Goal: Check status: Check status

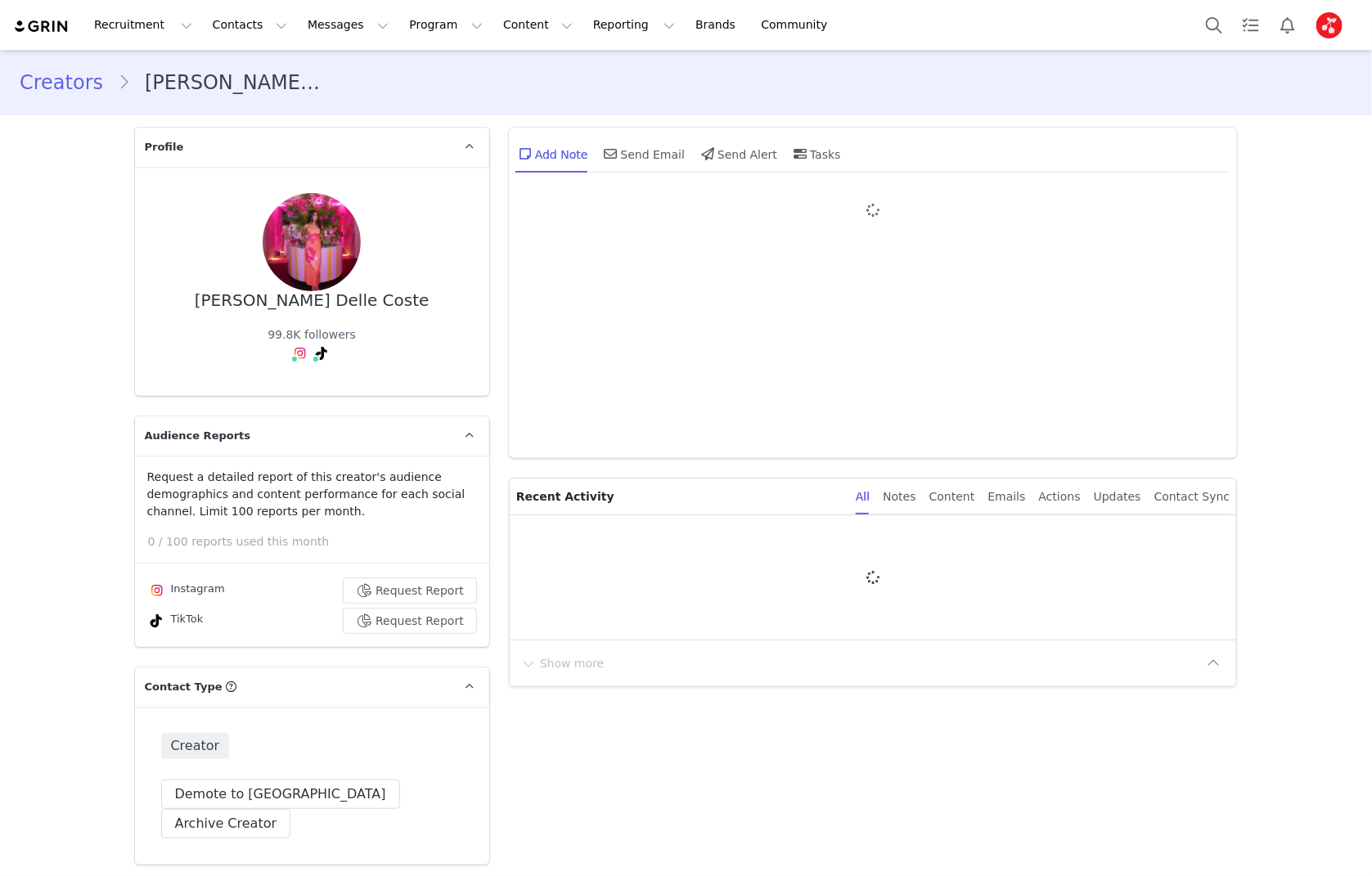
type input "+1 ([GEOGRAPHIC_DATA])"
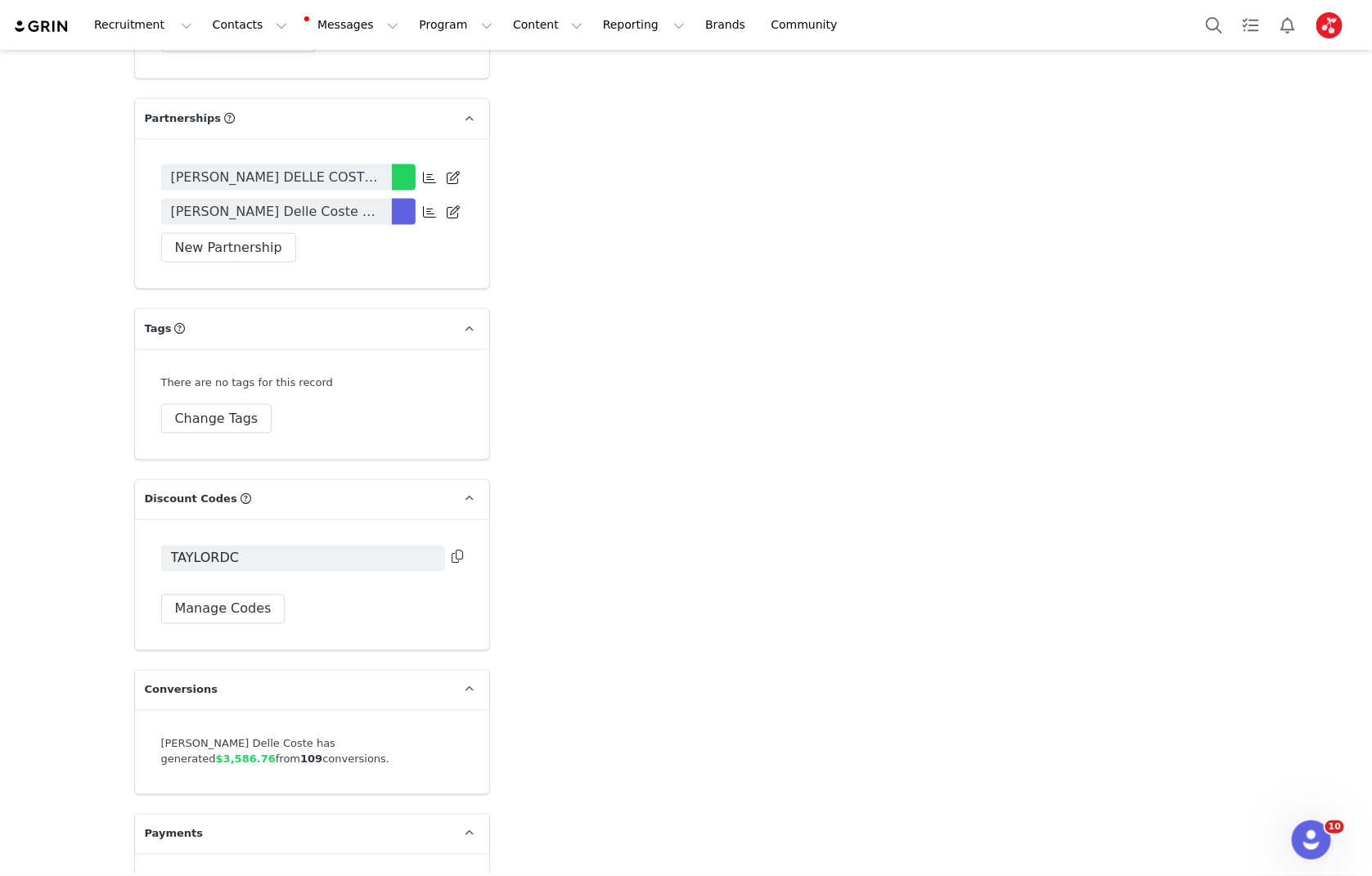
scroll to position [3673, 0]
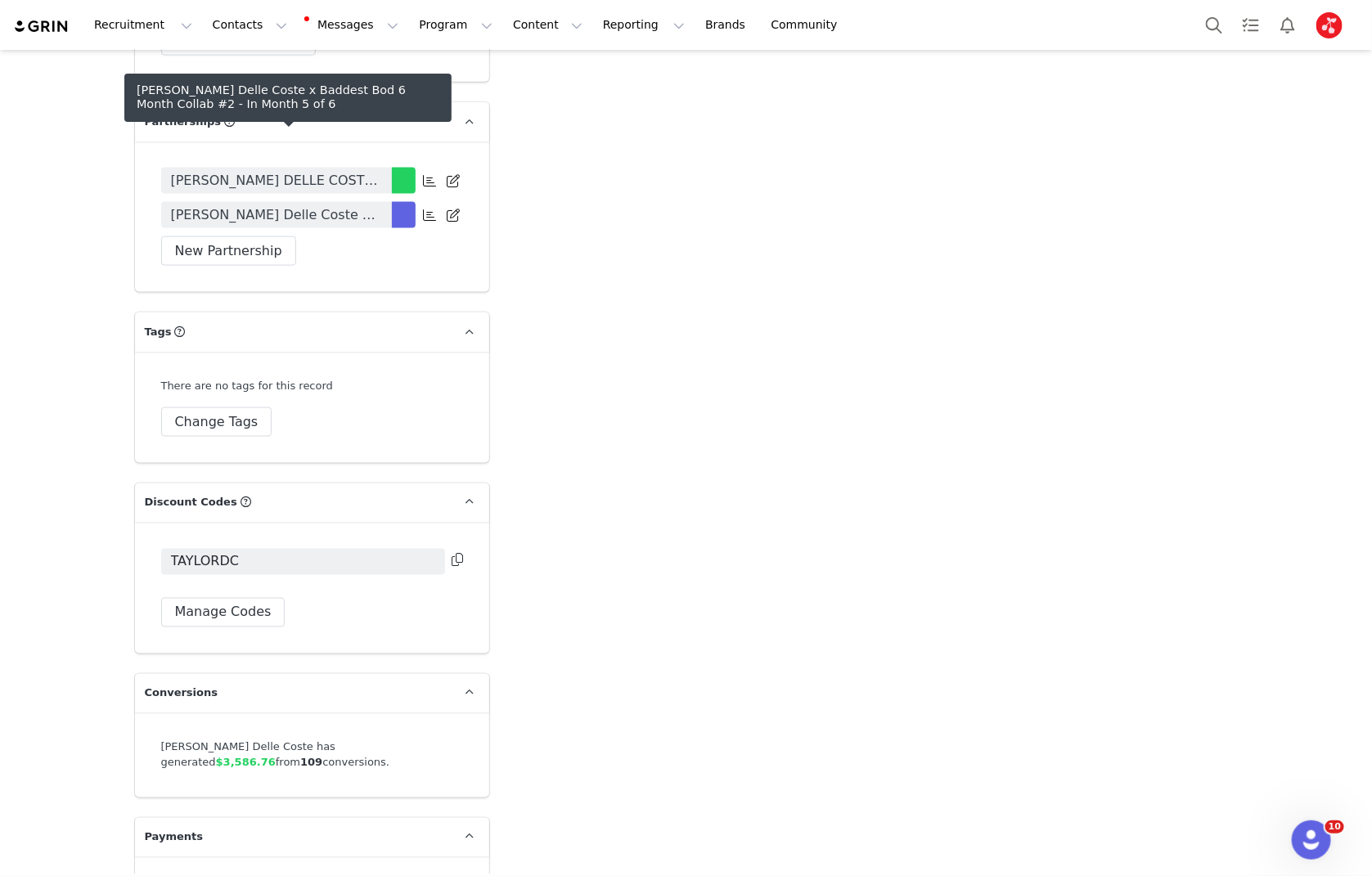
click at [265, 205] on span "[PERSON_NAME] Delle Coste x Baddest Bod 6 Month Collab #2" at bounding box center [276, 215] width 211 height 20
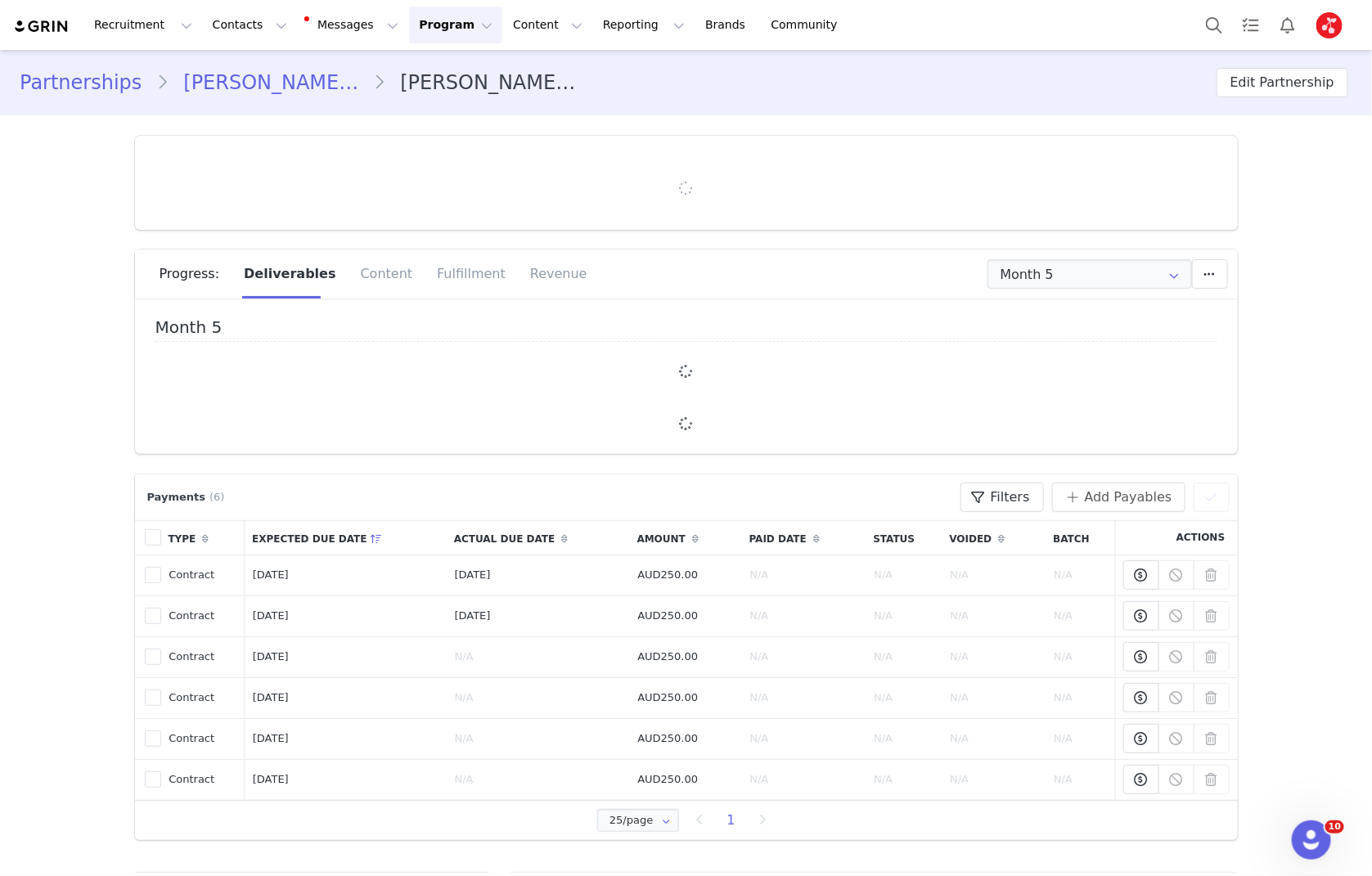
type input "+1 ([GEOGRAPHIC_DATA])"
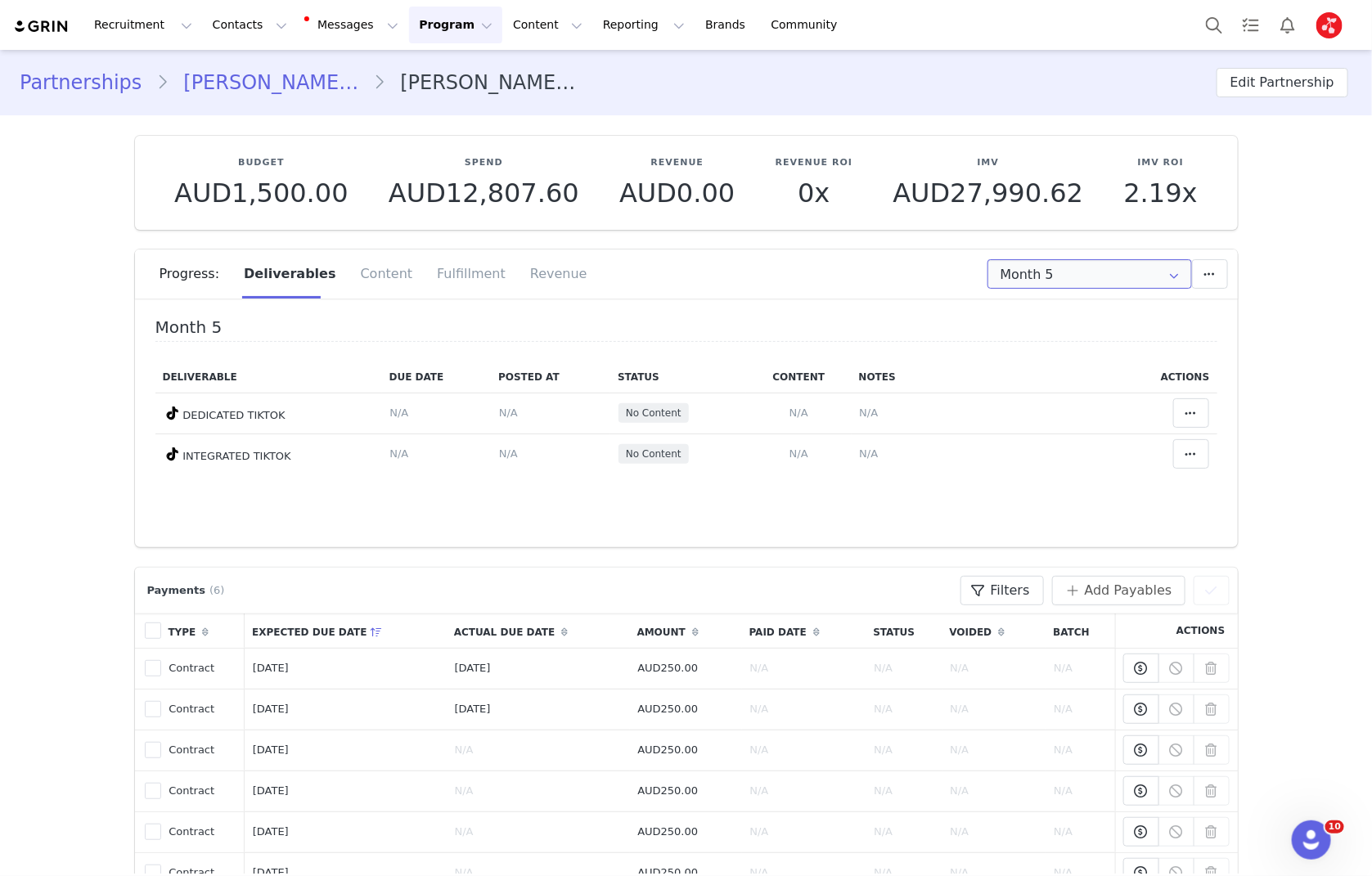
drag, startPoint x: 1039, startPoint y: 277, endPoint x: 1042, endPoint y: 290, distance: 13.3
click at [1039, 277] on input "Month 5" at bounding box center [1089, 274] width 204 height 30
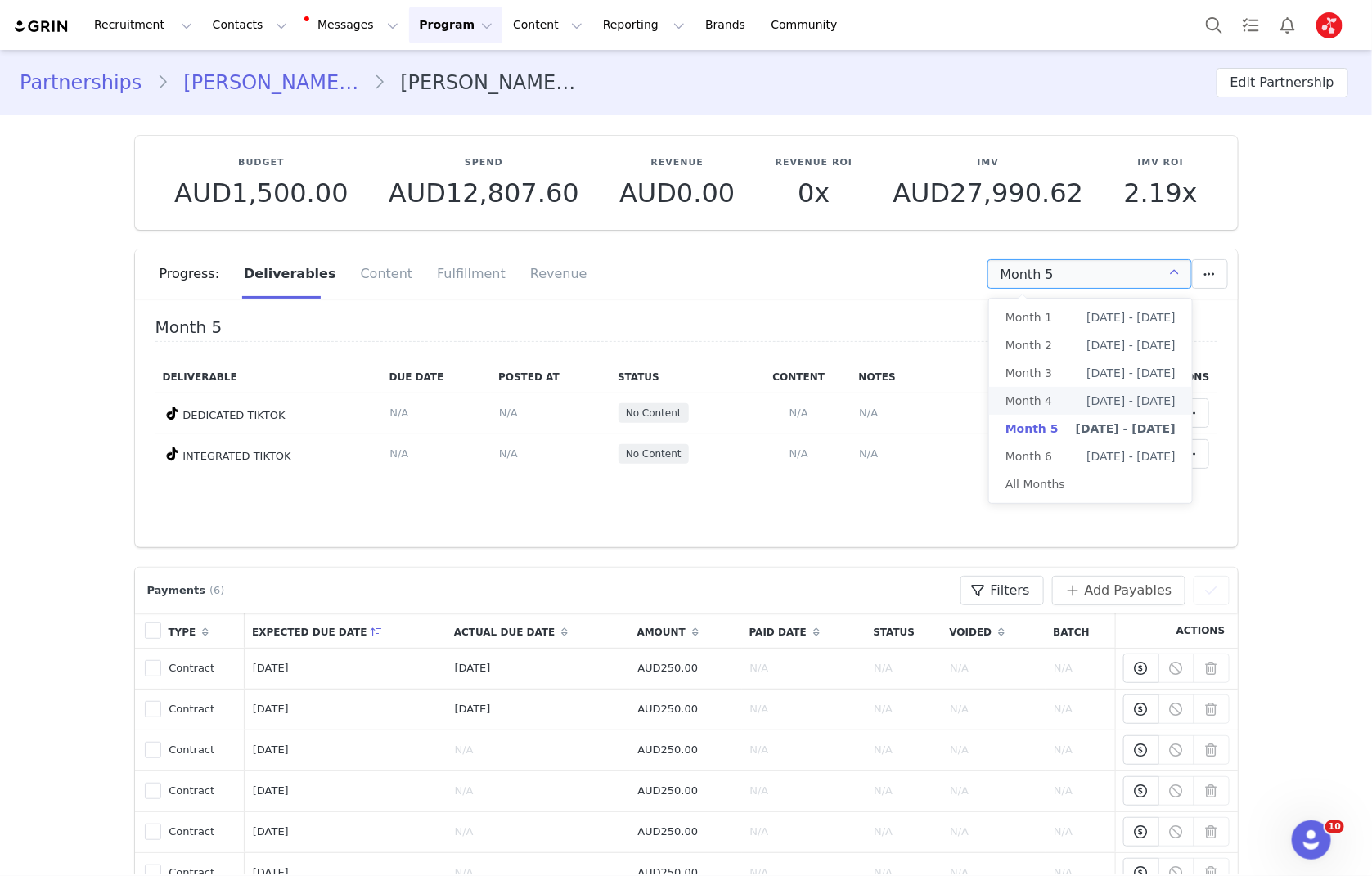
click at [1035, 393] on span "Month 4" at bounding box center [1029, 400] width 47 height 28
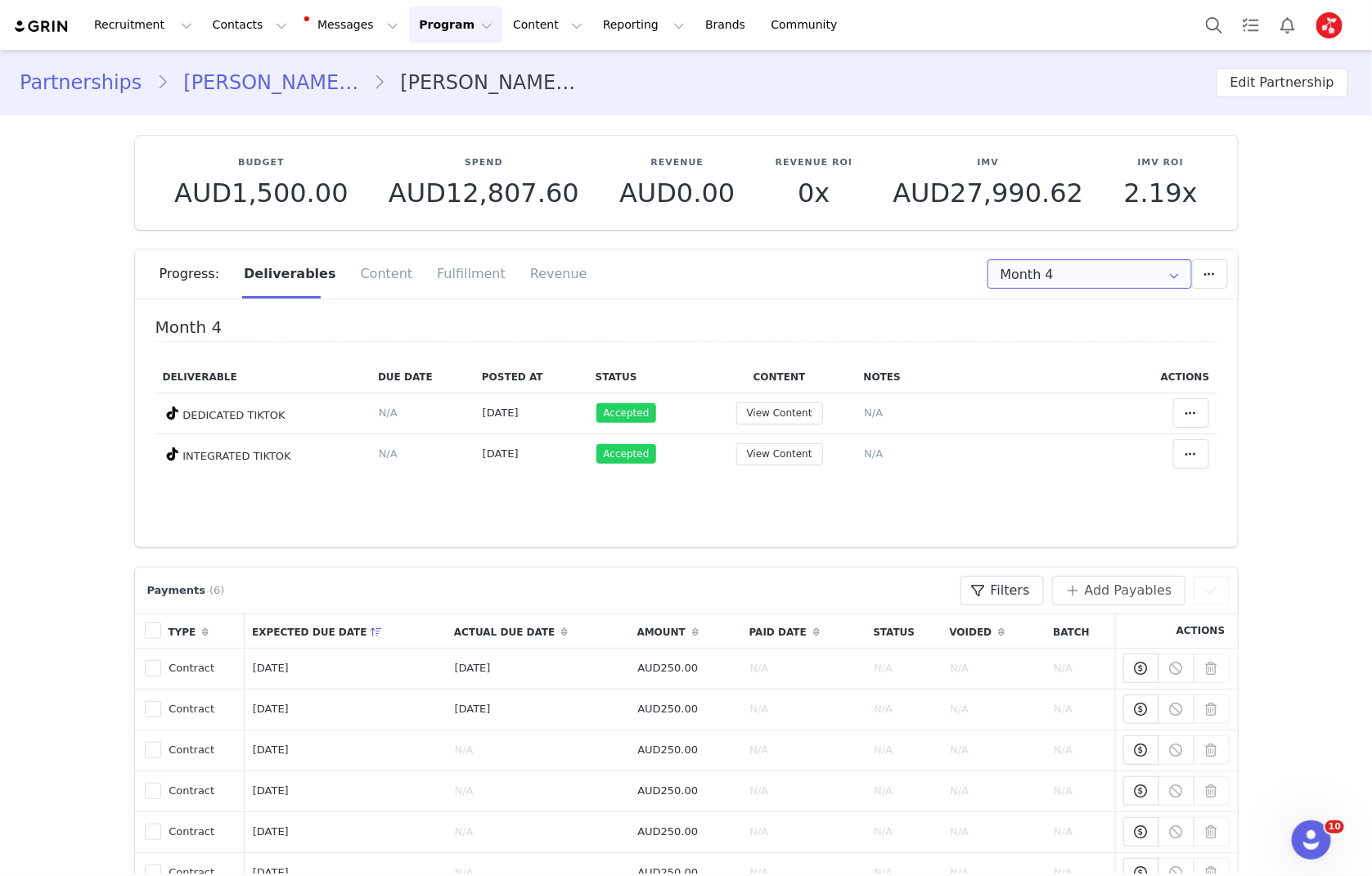
click at [1101, 273] on input "Month 4" at bounding box center [1089, 274] width 204 height 30
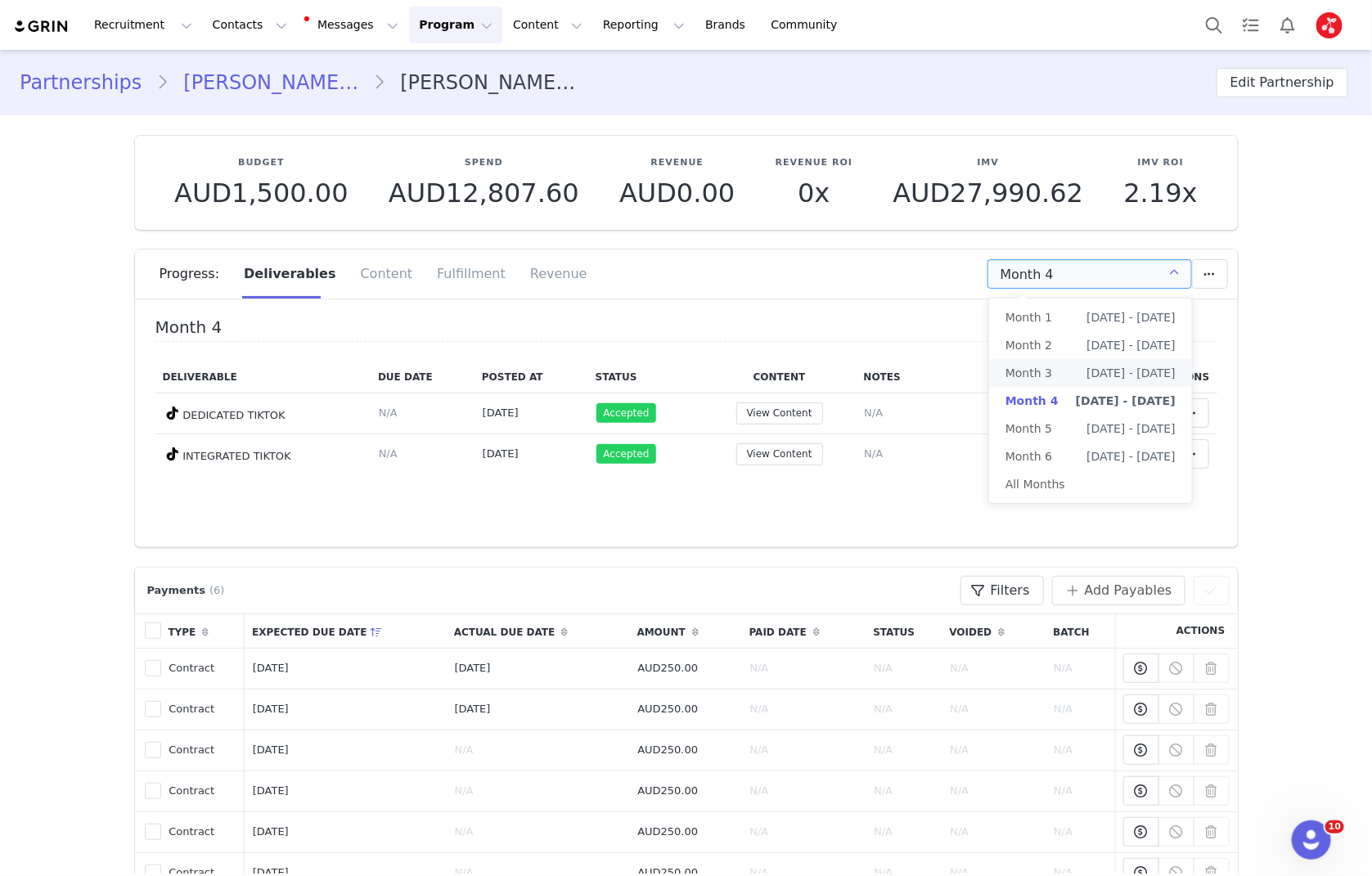
click at [1086, 381] on span "[DATE] - [DATE]" at bounding box center [1130, 373] width 89 height 28
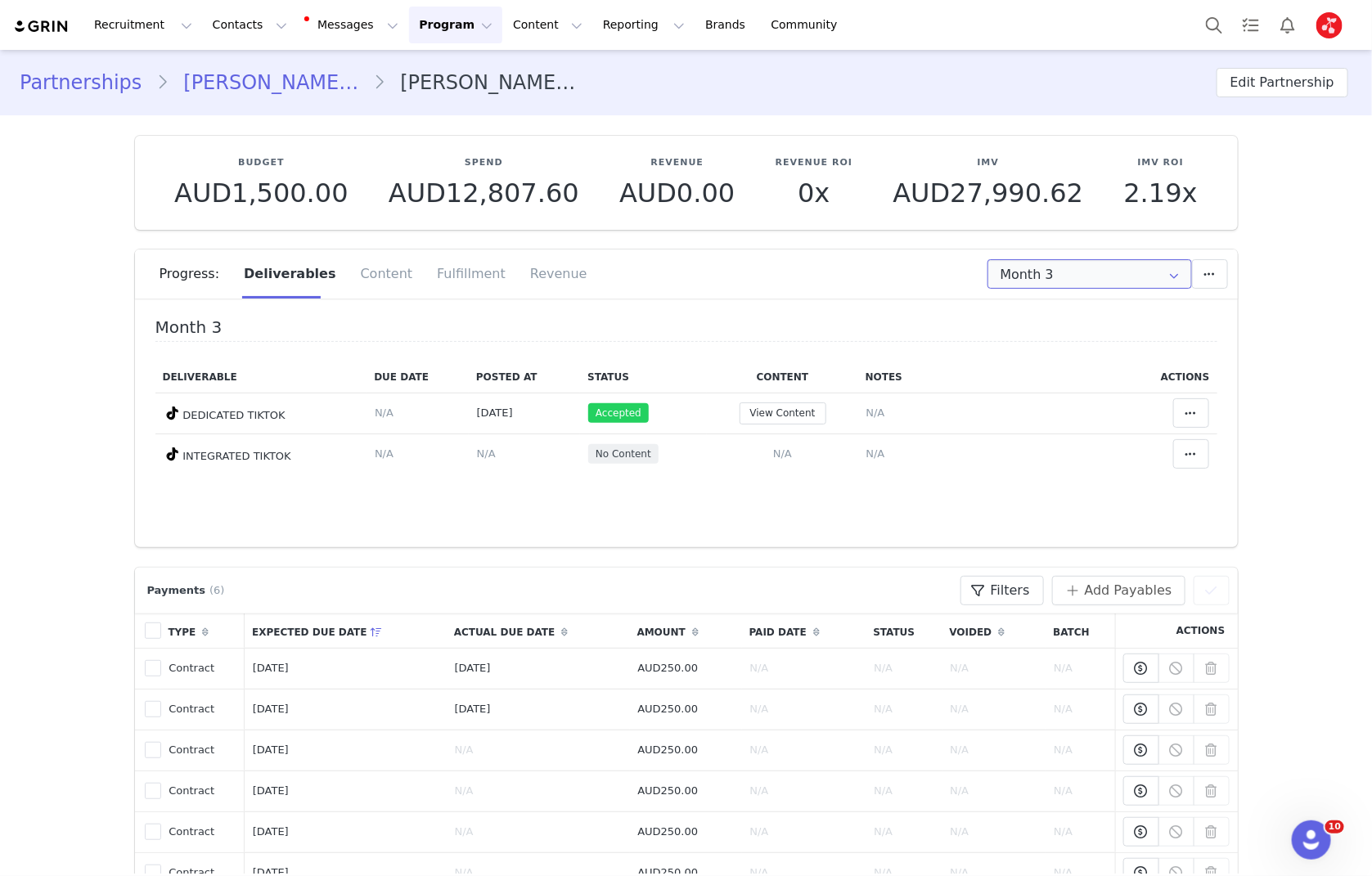
click at [1044, 273] on input "Month 3" at bounding box center [1089, 274] width 204 height 30
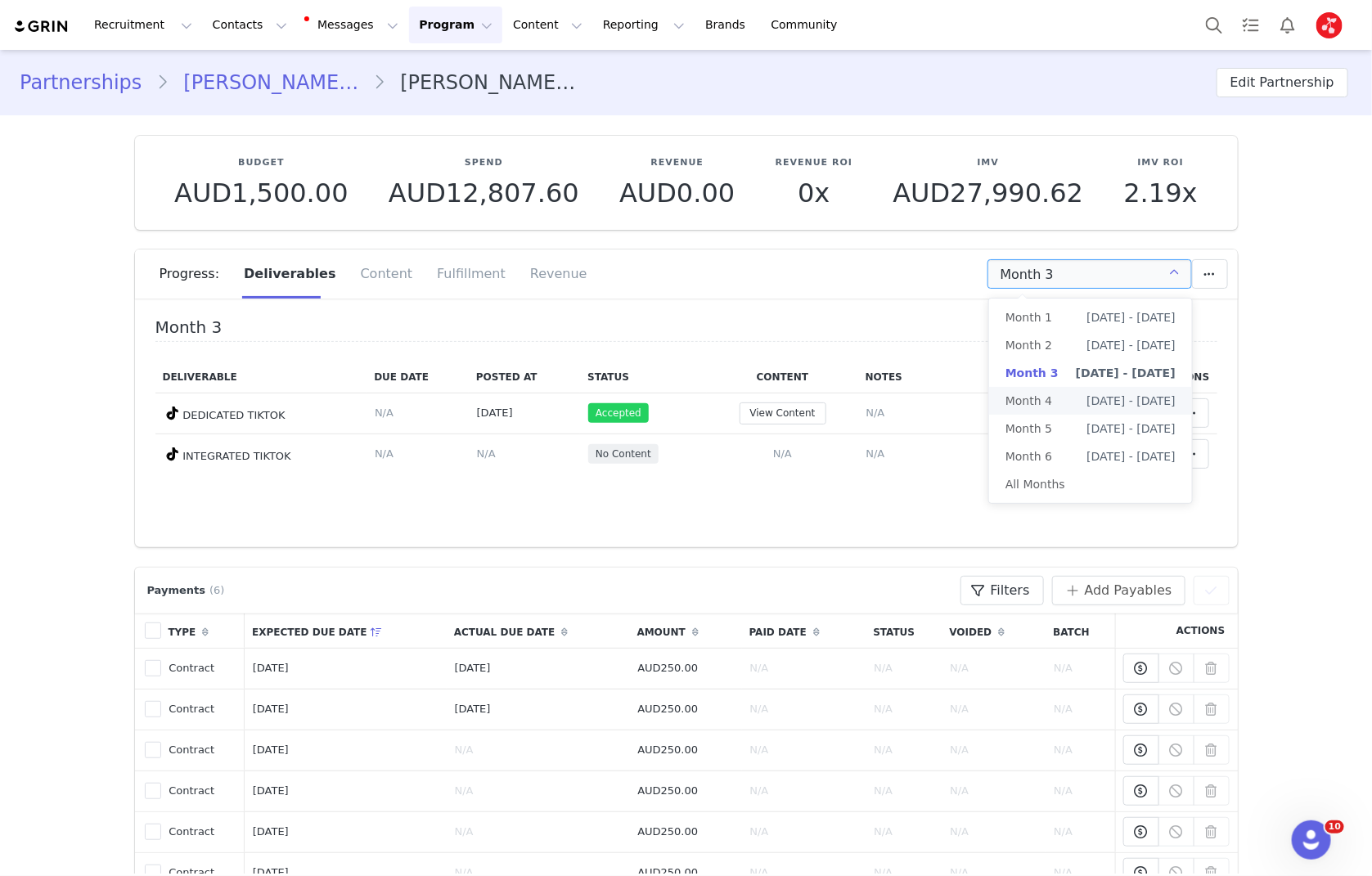
click at [1061, 404] on li "Month 4 [DATE] - [DATE]" at bounding box center [1090, 400] width 203 height 28
type input "Month 4"
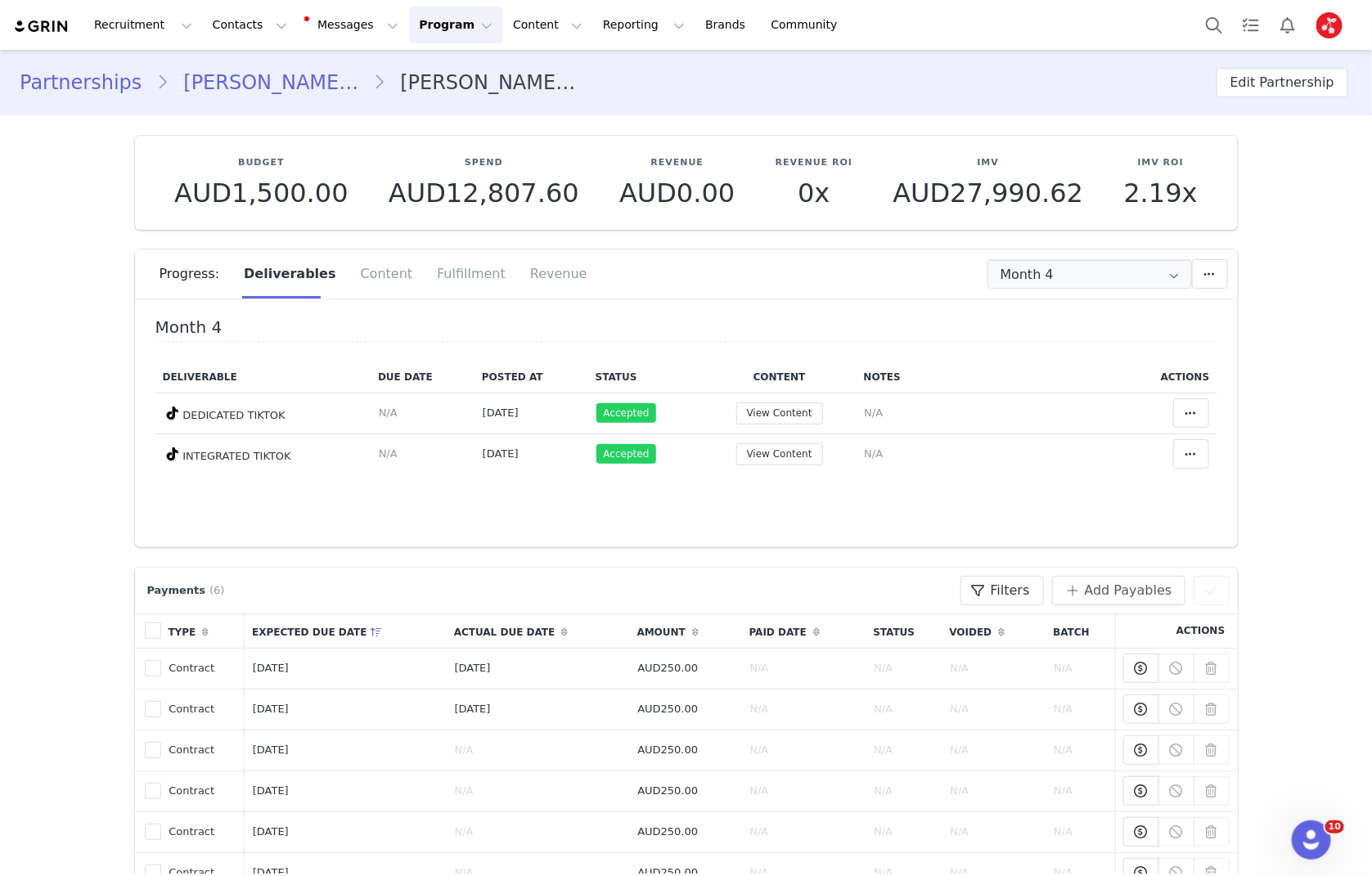
click at [268, 81] on link "[PERSON_NAME] Delle Coste" at bounding box center [270, 82] width 204 height 30
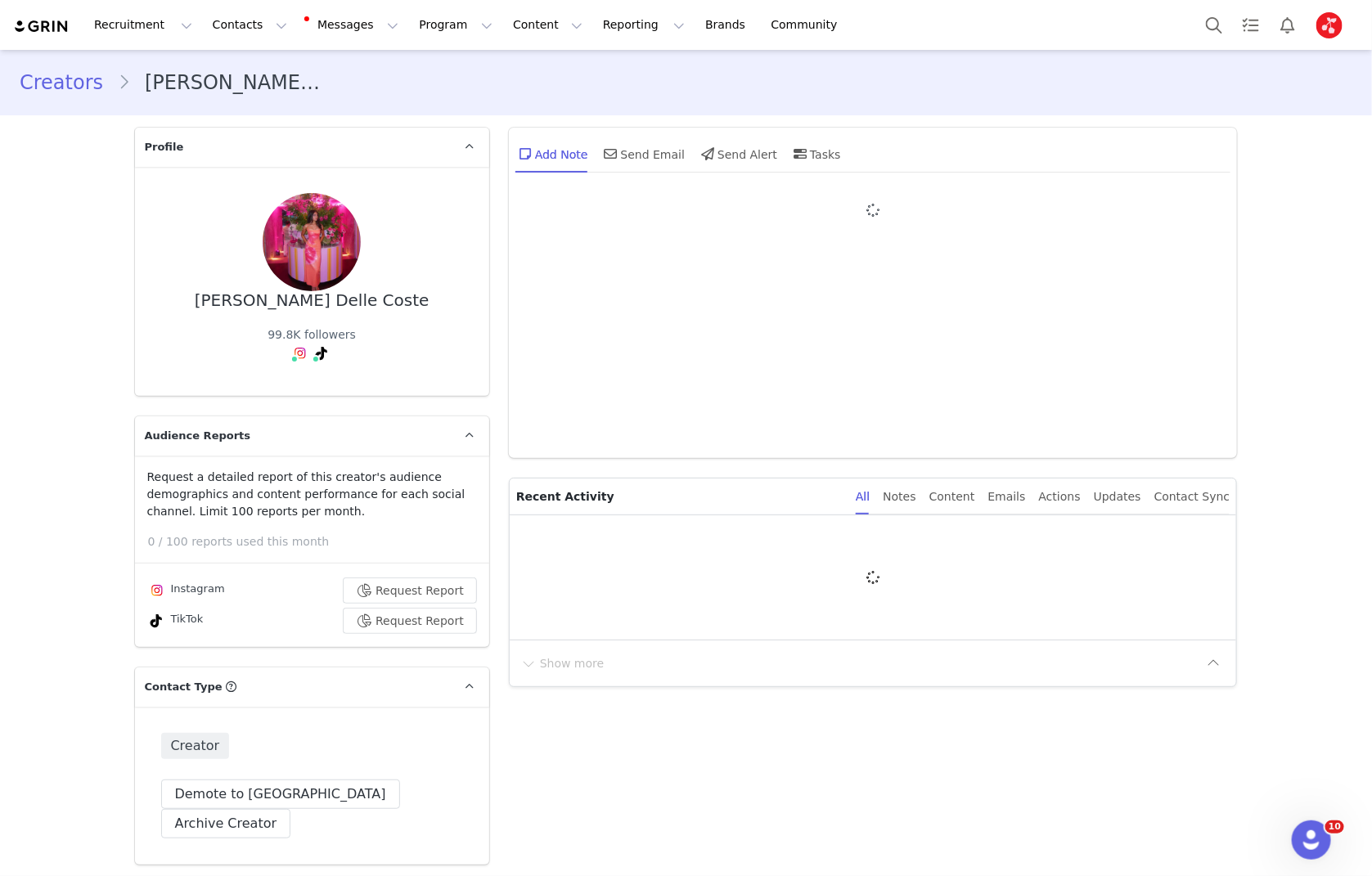
type input "+1 ([GEOGRAPHIC_DATA])"
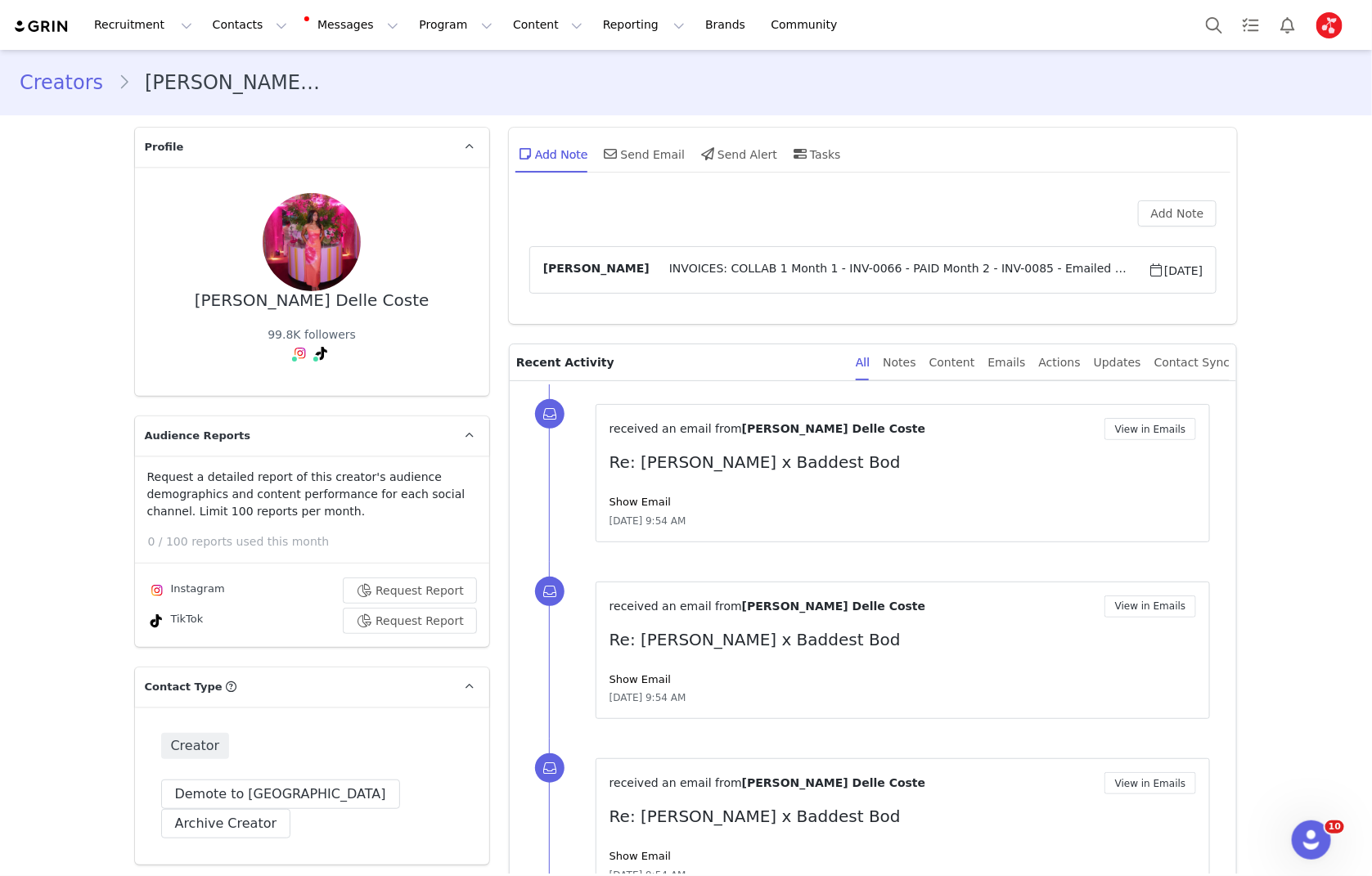
click at [738, 281] on article "[PERSON_NAME] INVOICES: COLLAB 1 Month 1 - INV-0066 - PAID Month 2 - INV-0085 -…" at bounding box center [873, 270] width 688 height 47
click at [768, 263] on span "INVOICES: COLLAB 1 Month 1 - INV-0066 - PAID Month 2 - INV-0085 - Emailed [PERS…" at bounding box center [899, 270] width 499 height 20
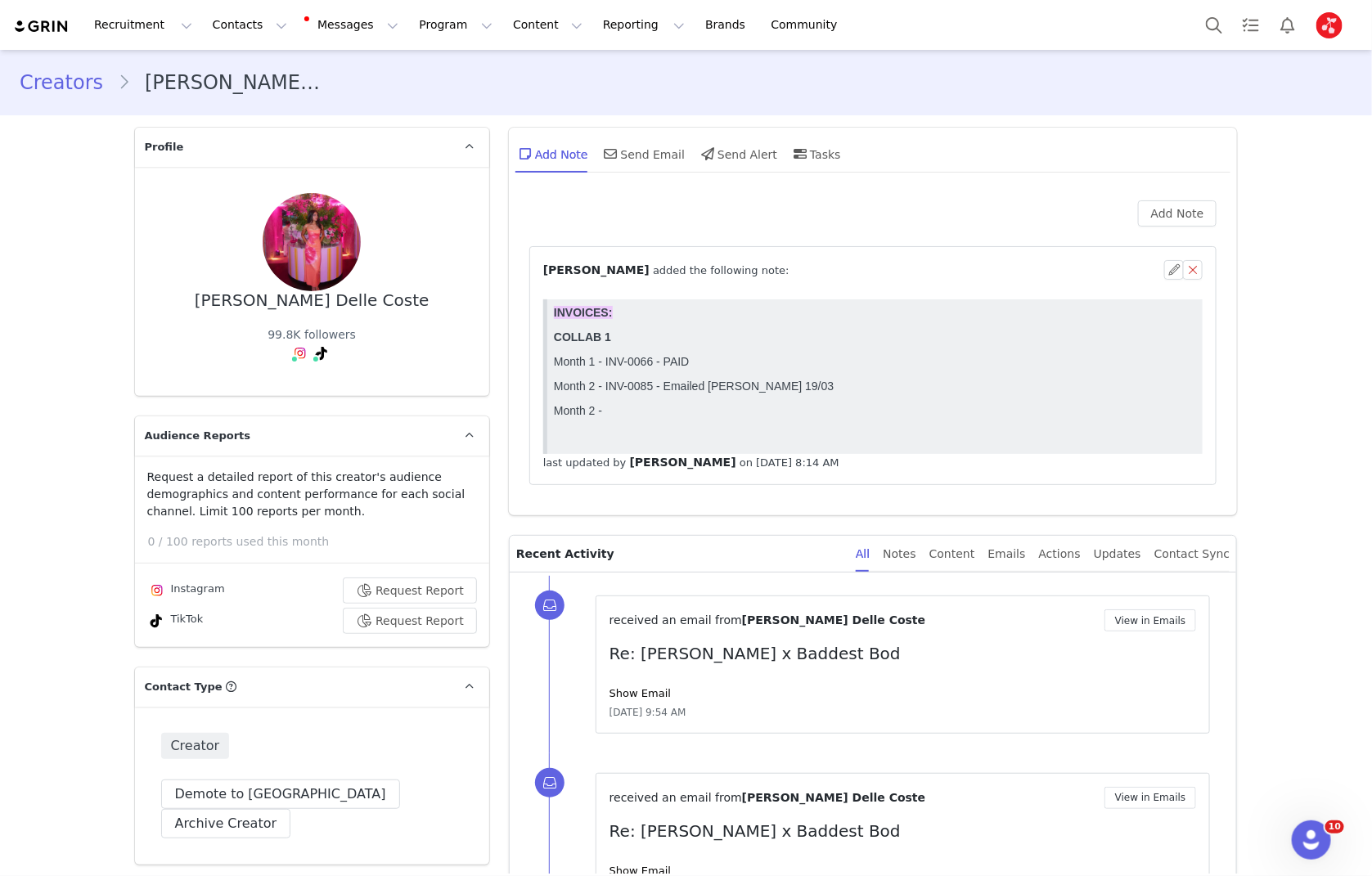
drag, startPoint x: 609, startPoint y: 419, endPoint x: 550, endPoint y: 361, distance: 82.7
click at [550, 361] on html "INVOICES: COLLAB 1 Month 1 - INV-0066 - PAID Month 2 - INV-0085 - Emailed [PERS…" at bounding box center [874, 376] width 656 height 154
click at [1167, 266] on button "button" at bounding box center [1174, 270] width 20 height 20
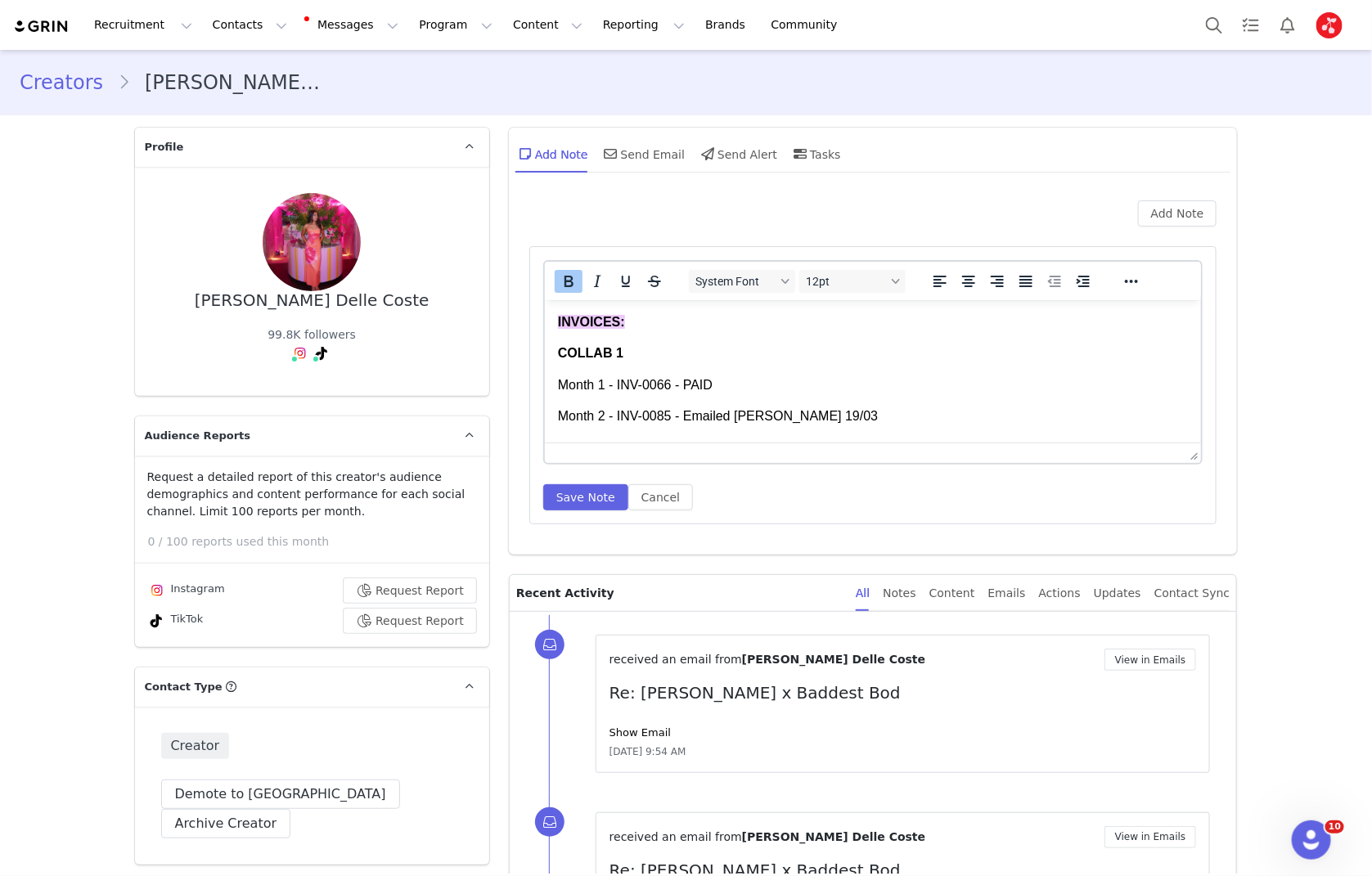
click at [671, 384] on p "Month 1 - INV-0066 - PAID" at bounding box center [873, 384] width 631 height 18
copy p "0066"
click at [811, 421] on p "Month 2 - INV-0085 - Emailed [PERSON_NAME] 19/03" at bounding box center [873, 415] width 631 height 18
drag, startPoint x: 849, startPoint y: 417, endPoint x: 709, endPoint y: 395, distance: 141.7
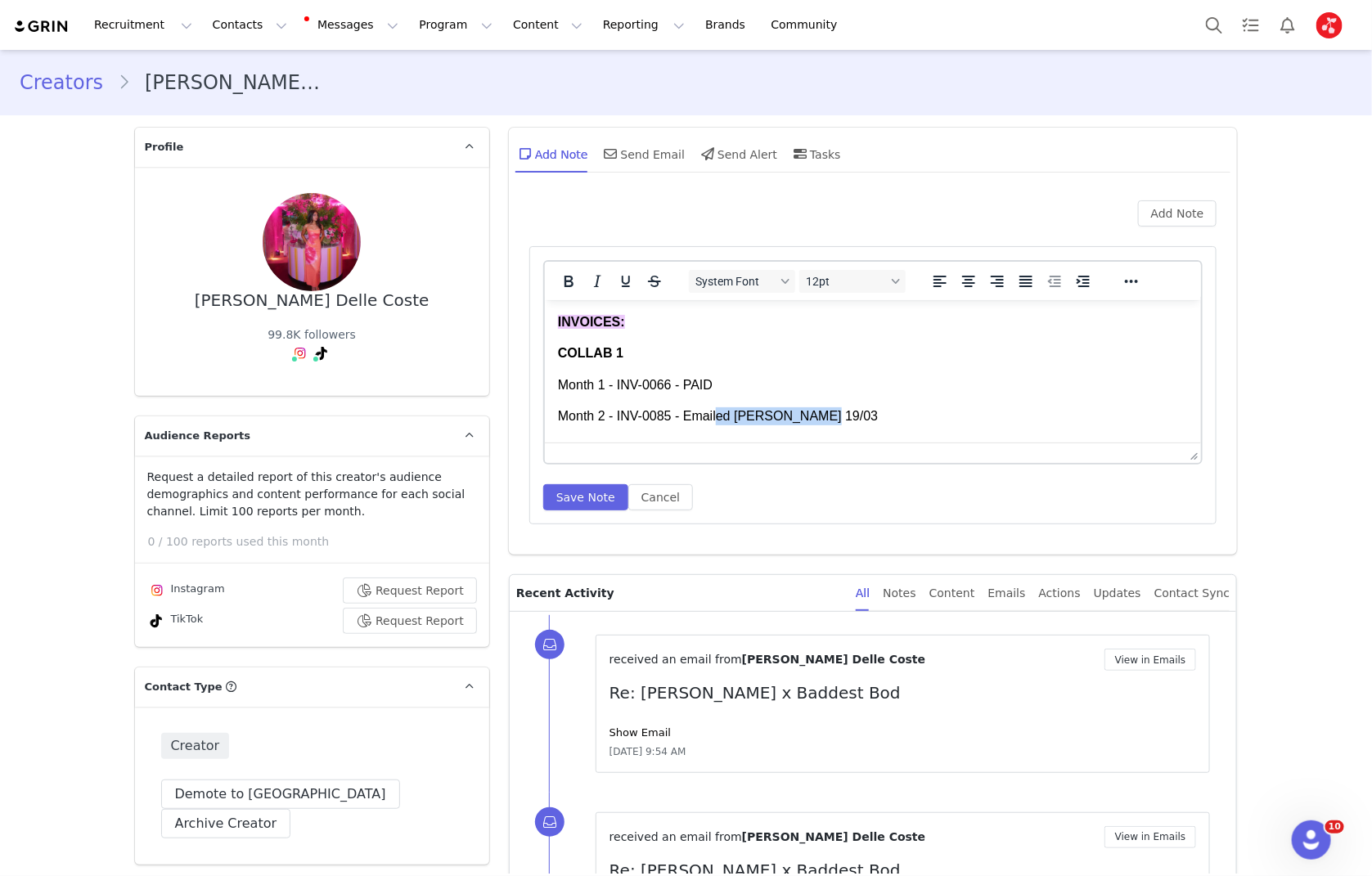
click at [721, 419] on p "Month 2 - INV-0085 - Emailed [PERSON_NAME] 19/03" at bounding box center [873, 415] width 631 height 18
click at [706, 388] on p "Month 1 - INV-0066 - PAID" at bounding box center [873, 384] width 631 height 18
copy p "PAID"
drag, startPoint x: 867, startPoint y: 421, endPoint x: 687, endPoint y: 420, distance: 180.0
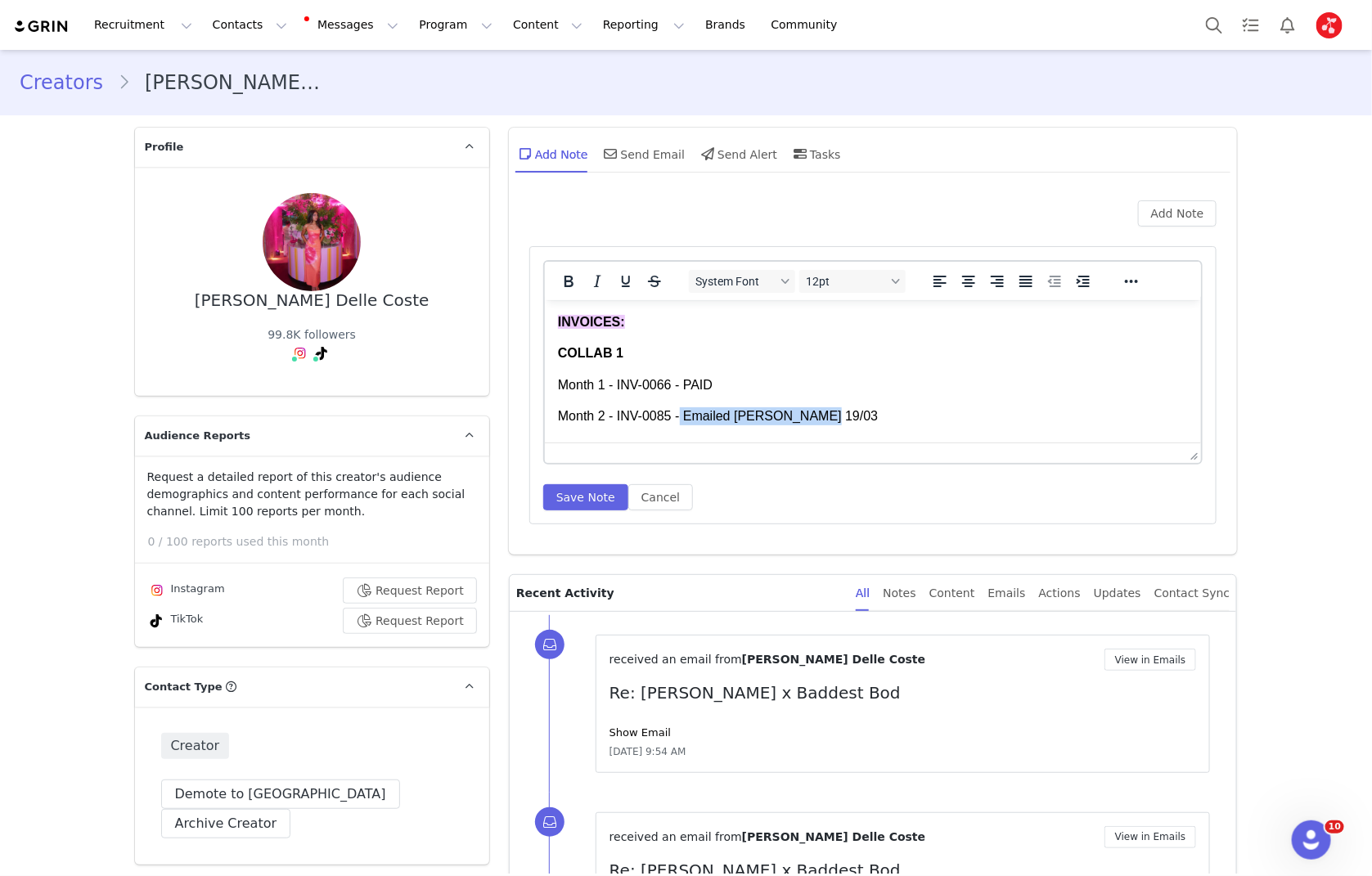
click at [687, 420] on p "Month 2 - INV-0085 - Emailed [PERSON_NAME] 19/03" at bounding box center [873, 415] width 631 height 18
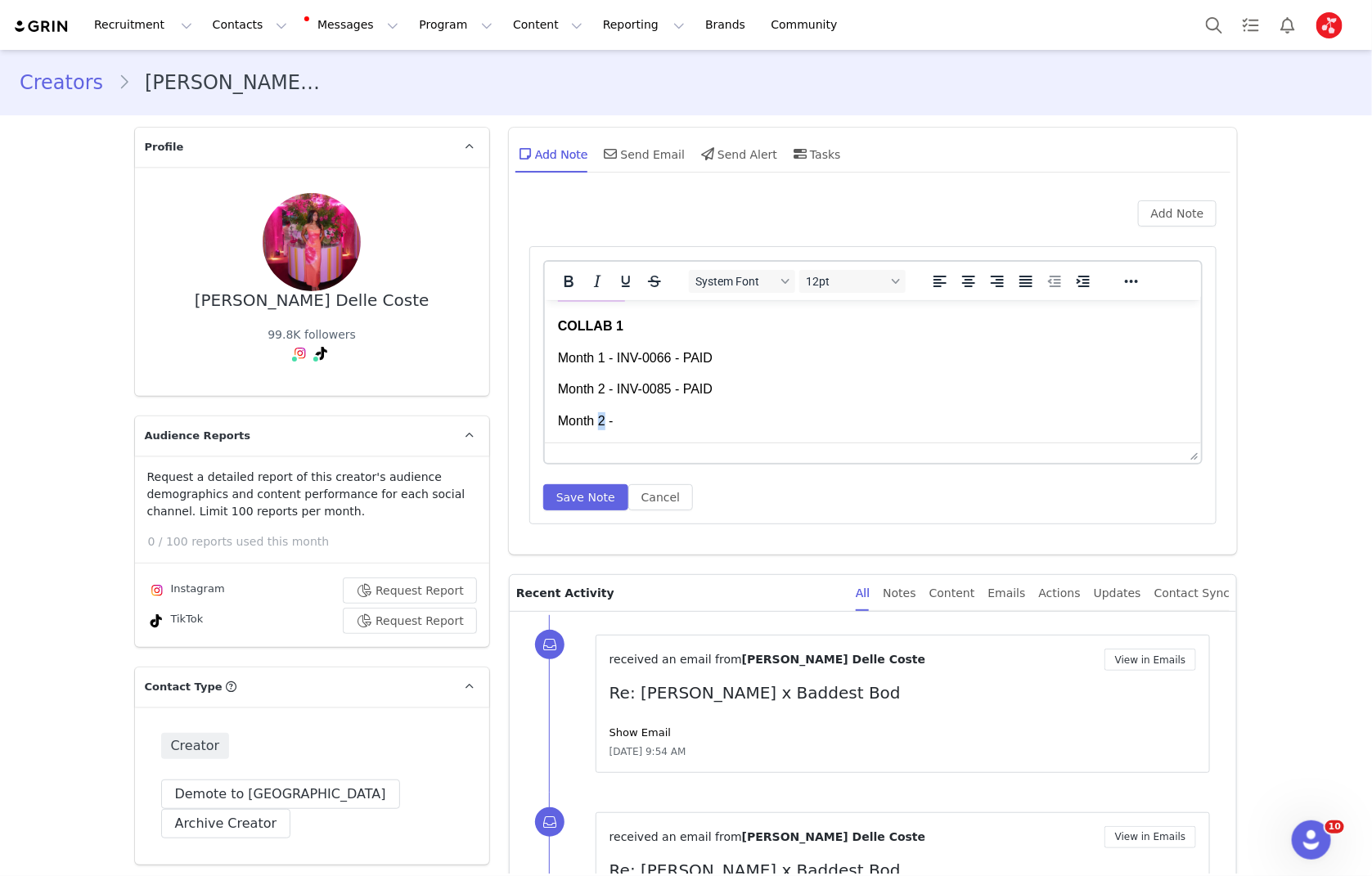
click at [601, 417] on p "Month 2 -" at bounding box center [873, 420] width 631 height 18
click at [729, 423] on p "Month 3 -" at bounding box center [873, 420] width 631 height 18
click at [554, 326] on html "INVOICES: COLLAB 1 Month 1 - INV-0066 - PAID Month 2 - INV-0085 - PAID Month 3 …" at bounding box center [873, 357] width 657 height 170
click at [653, 345] on p "Month 1 - ﻿" at bounding box center [873, 347] width 631 height 18
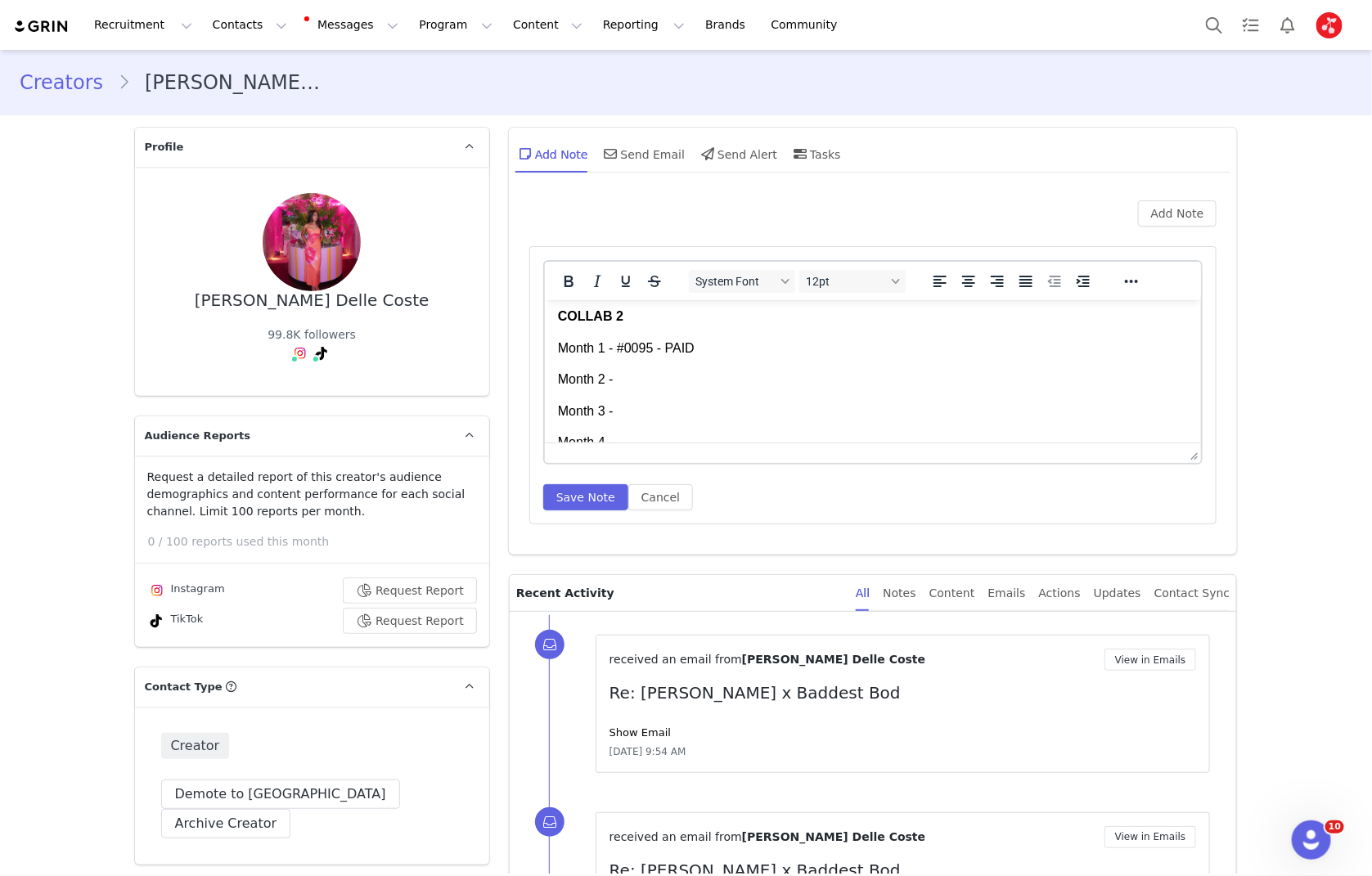
click at [678, 402] on p "Month 3 -" at bounding box center [873, 410] width 631 height 18
click at [682, 380] on p "Month 2 -" at bounding box center [873, 378] width 631 height 18
click at [650, 415] on p "Month 3 -" at bounding box center [873, 410] width 631 height 18
click at [554, 501] on button "Save Note" at bounding box center [586, 497] width 85 height 26
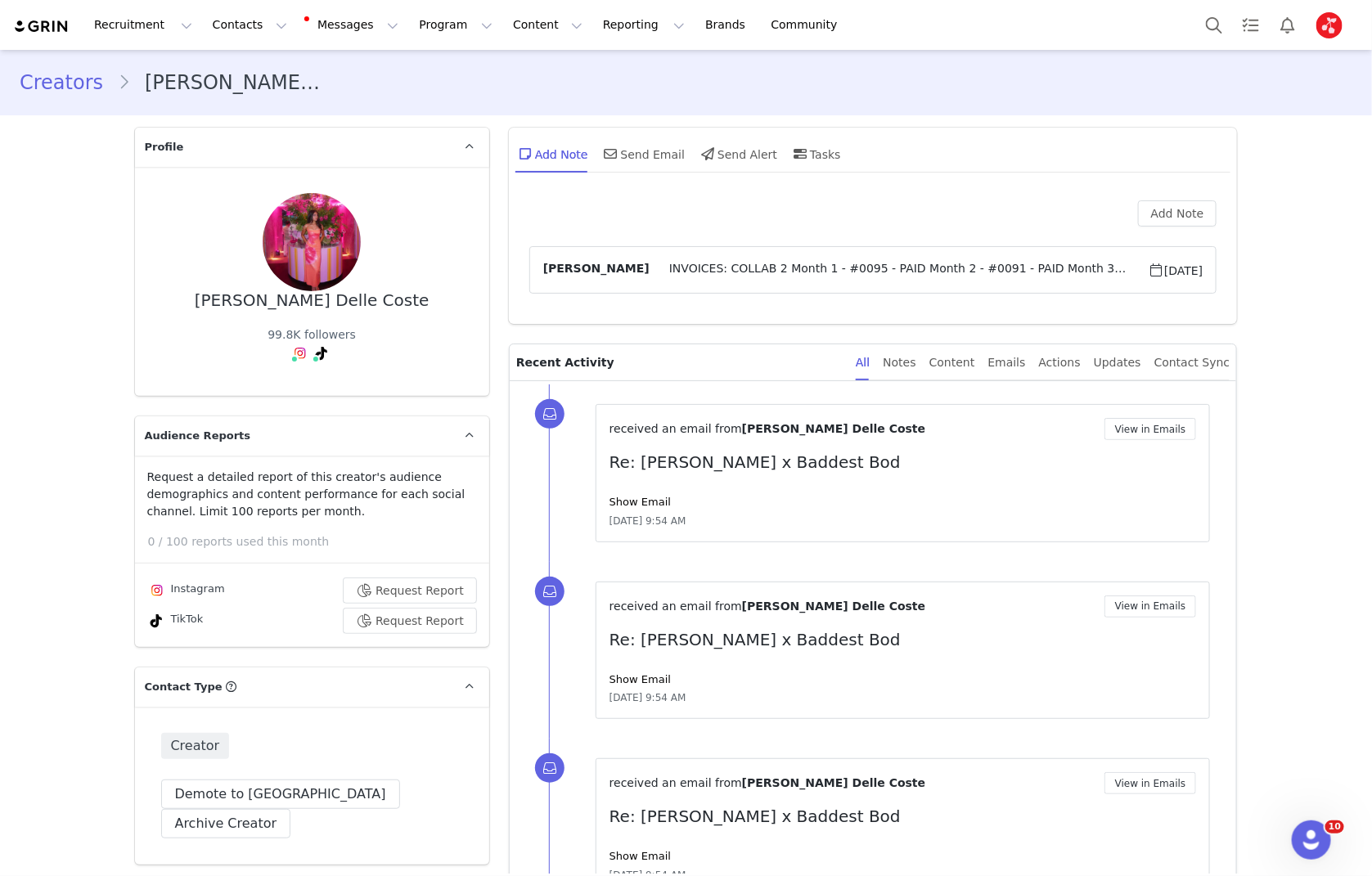
click at [733, 260] on span "INVOICES: COLLAB 2 Month 1 - #0095 - PAID Month 2 - #0091 - PAID Month 3 - #010…" at bounding box center [899, 270] width 499 height 20
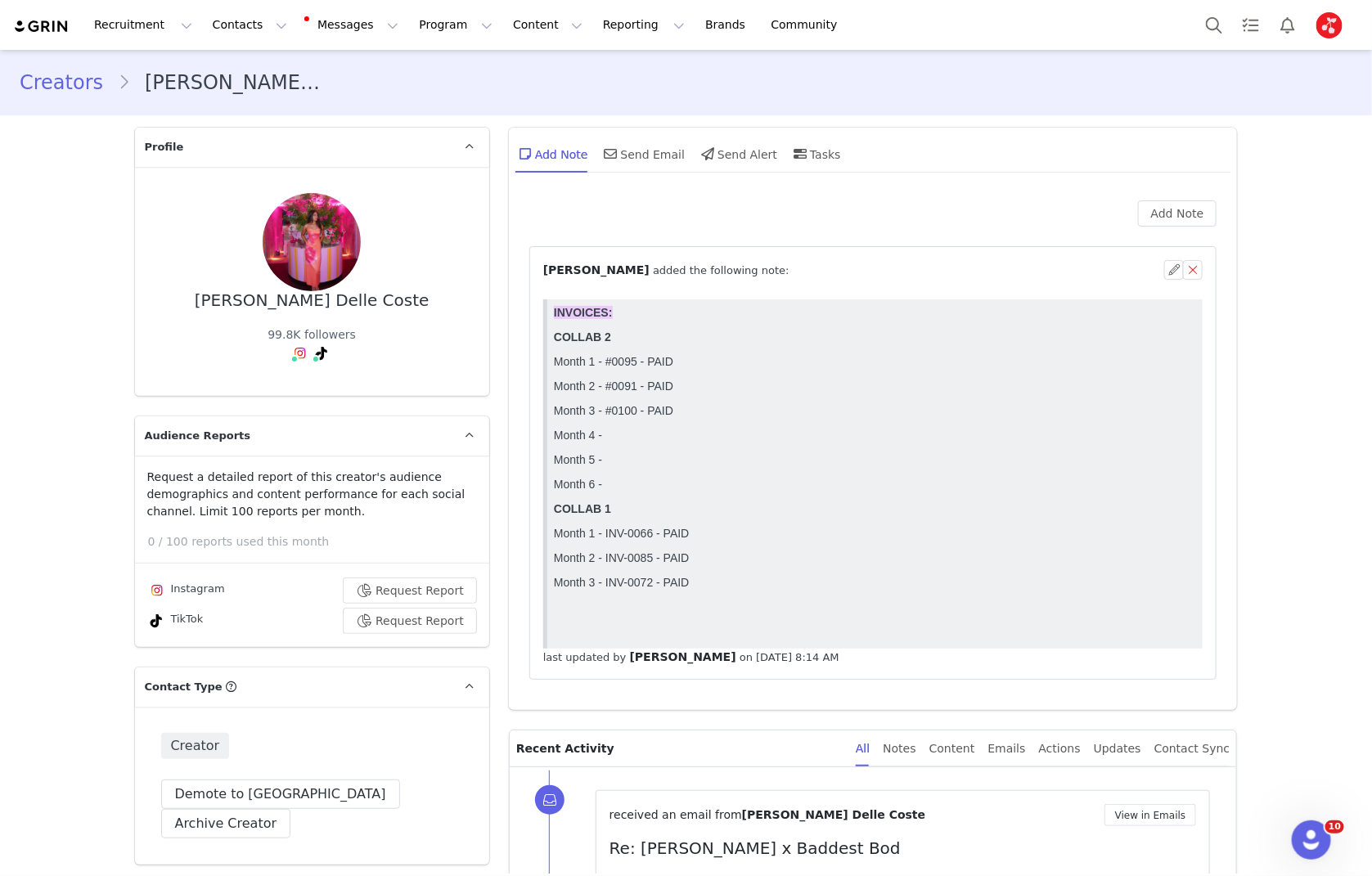
scroll to position [0, 0]
drag, startPoint x: 555, startPoint y: 342, endPoint x: 627, endPoint y: 487, distance: 161.9
click at [627, 487] on body "INVOICES: COLLAB 2 Month 1 - #0095 - PAID Month 2 - #0091 - PAID Month 3 - #010…" at bounding box center [874, 471] width 643 height 332
click at [627, 487] on p "Month 6 -" at bounding box center [874, 483] width 643 height 13
drag, startPoint x: 618, startPoint y: 488, endPoint x: 549, endPoint y: 337, distance: 166.0
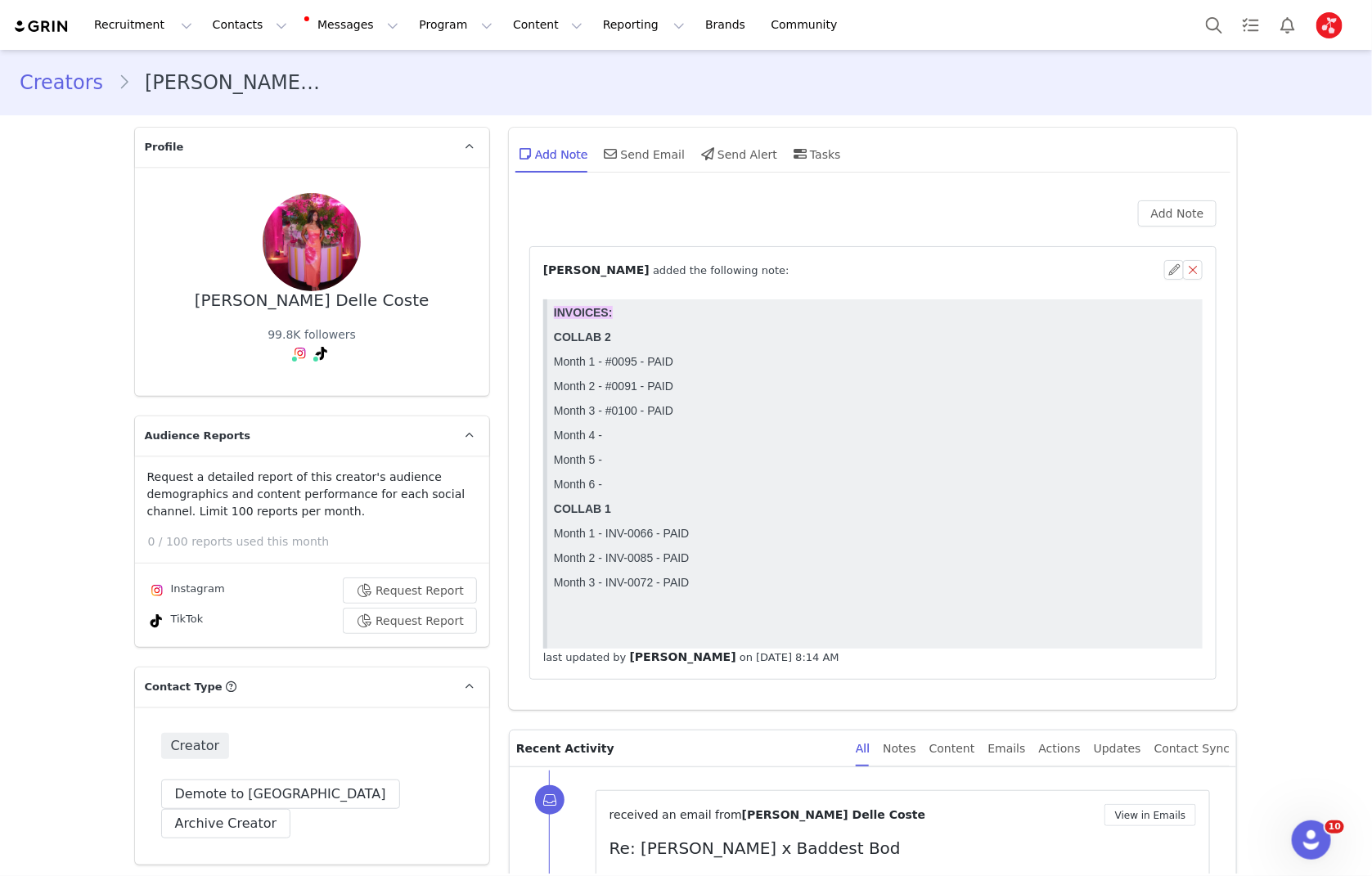
click at [549, 337] on html "INVOICES: COLLAB 2 Month 1 - #0095 - PAID Month 2 - #0091 - PAID Month 3 - #010…" at bounding box center [874, 473] width 656 height 349
copy body "COLLAB 2 Month 1 - #0095 - PAID Month 2 - #0091 - PAID Month 3 - #0100 - PAID M…"
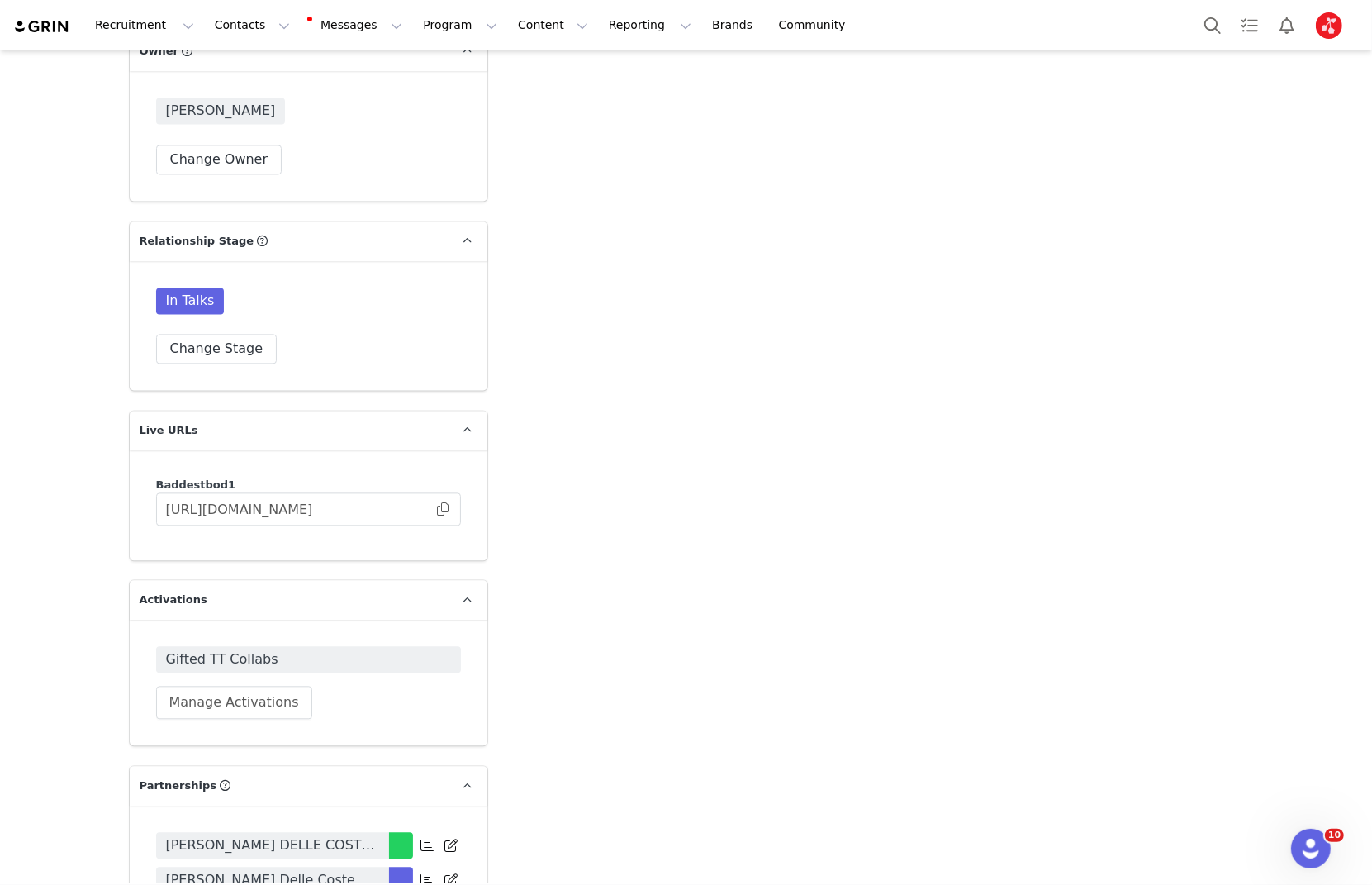
scroll to position [3737, 0]
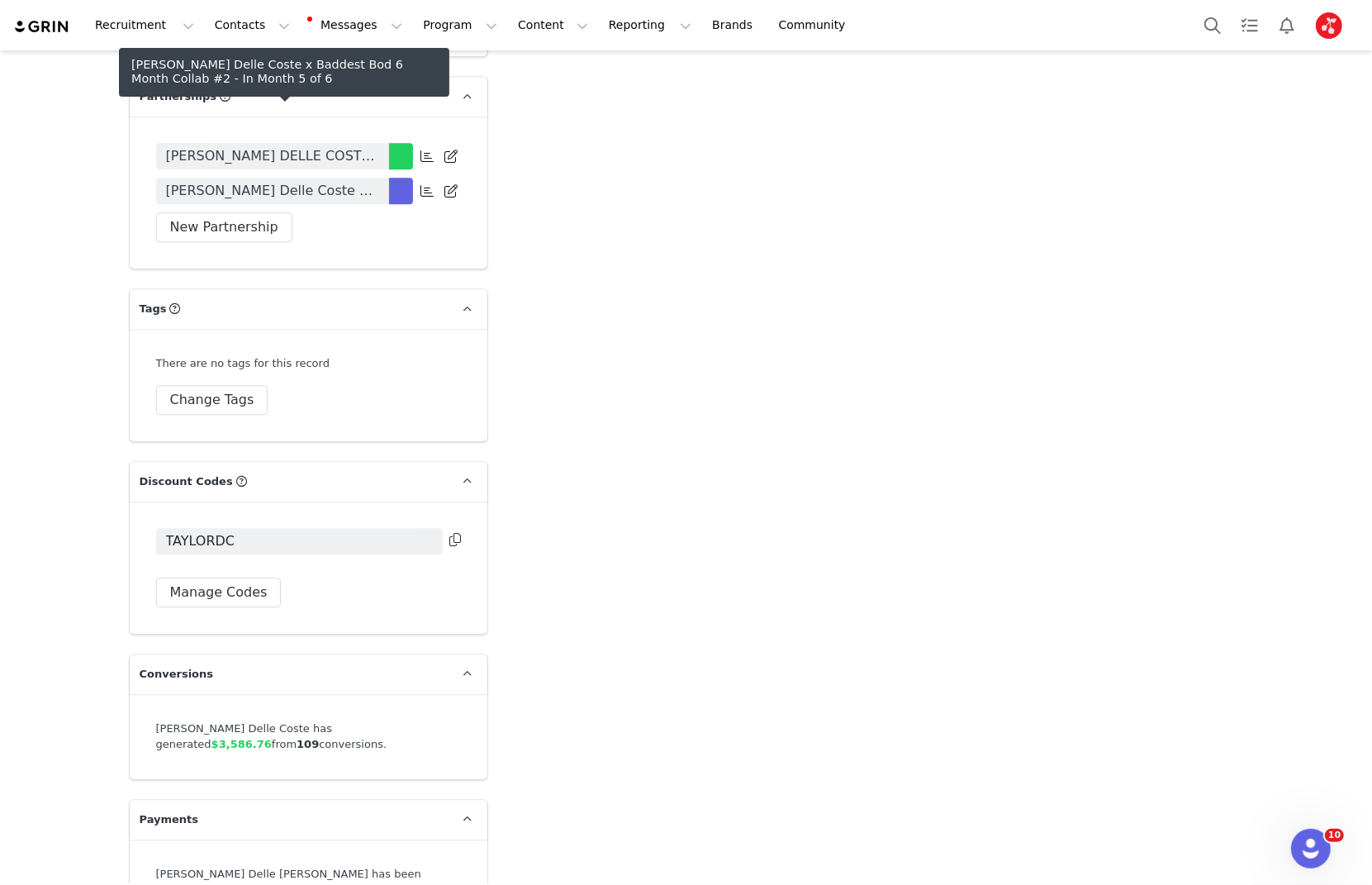
click at [316, 181] on span "[PERSON_NAME] Delle Coste x Baddest Bod 6 Month Collab #2" at bounding box center [272, 190] width 213 height 20
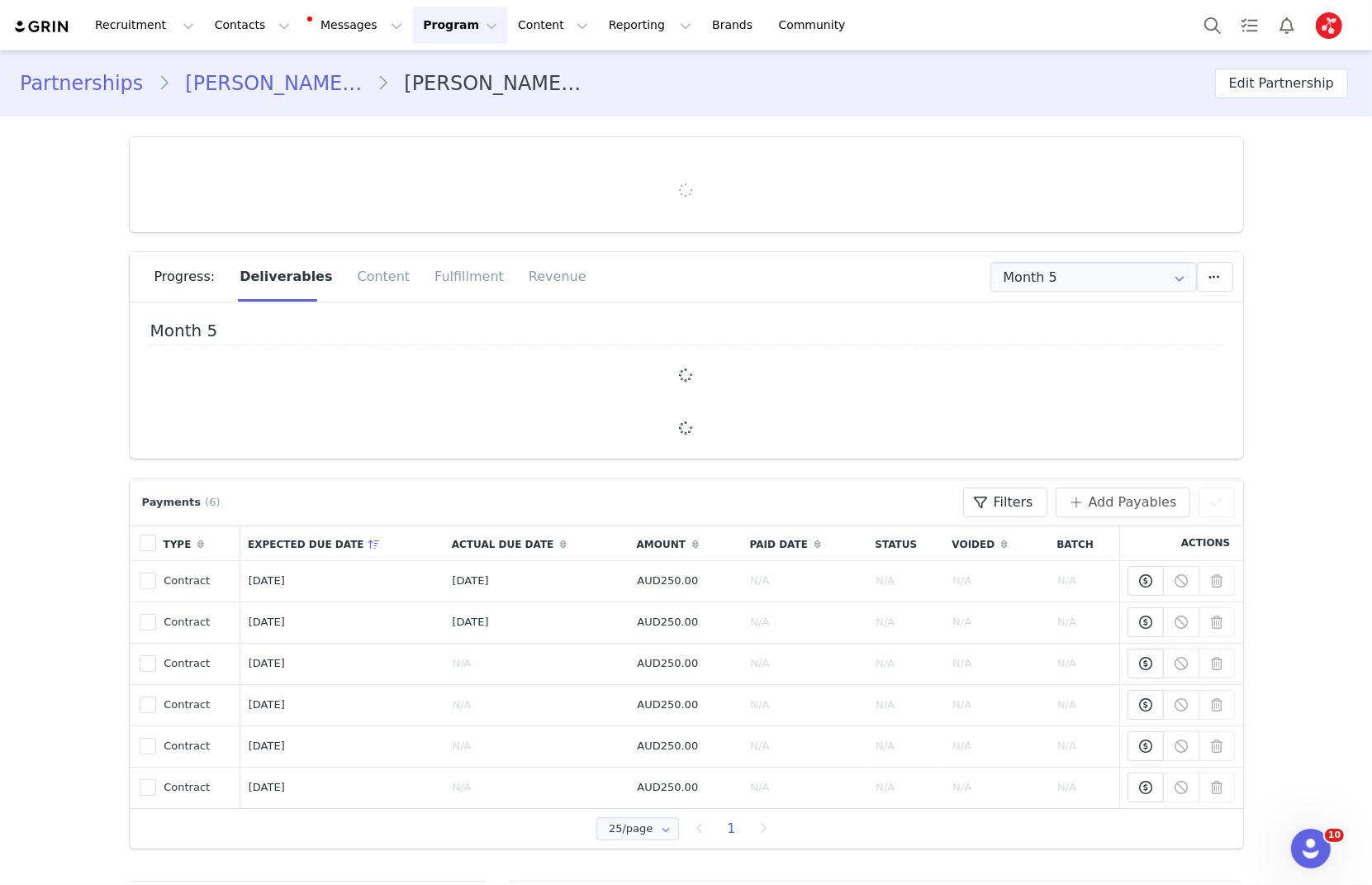
type input "+1 ([GEOGRAPHIC_DATA])"
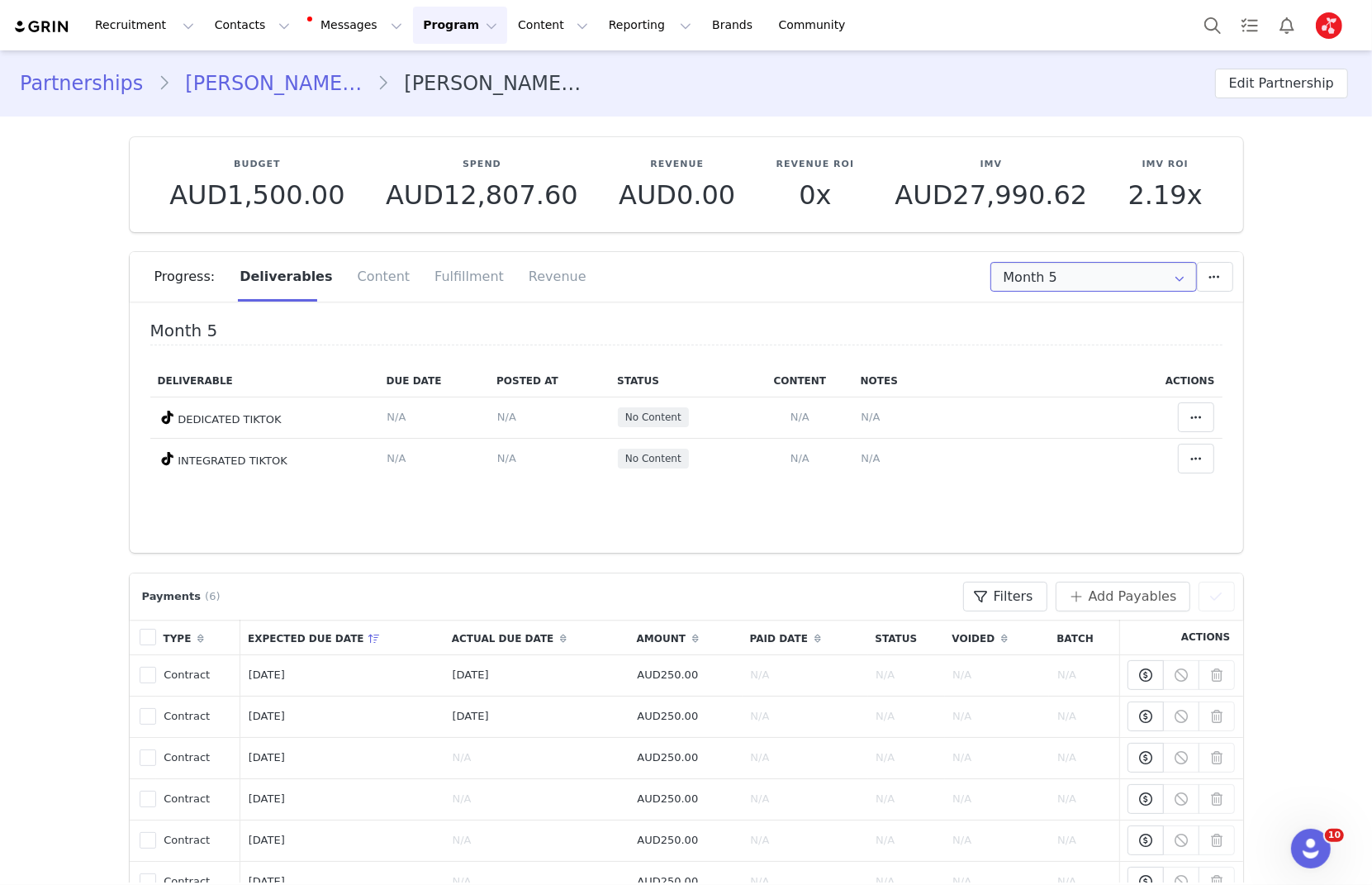
click at [1045, 278] on input "Month 5" at bounding box center [1094, 277] width 206 height 30
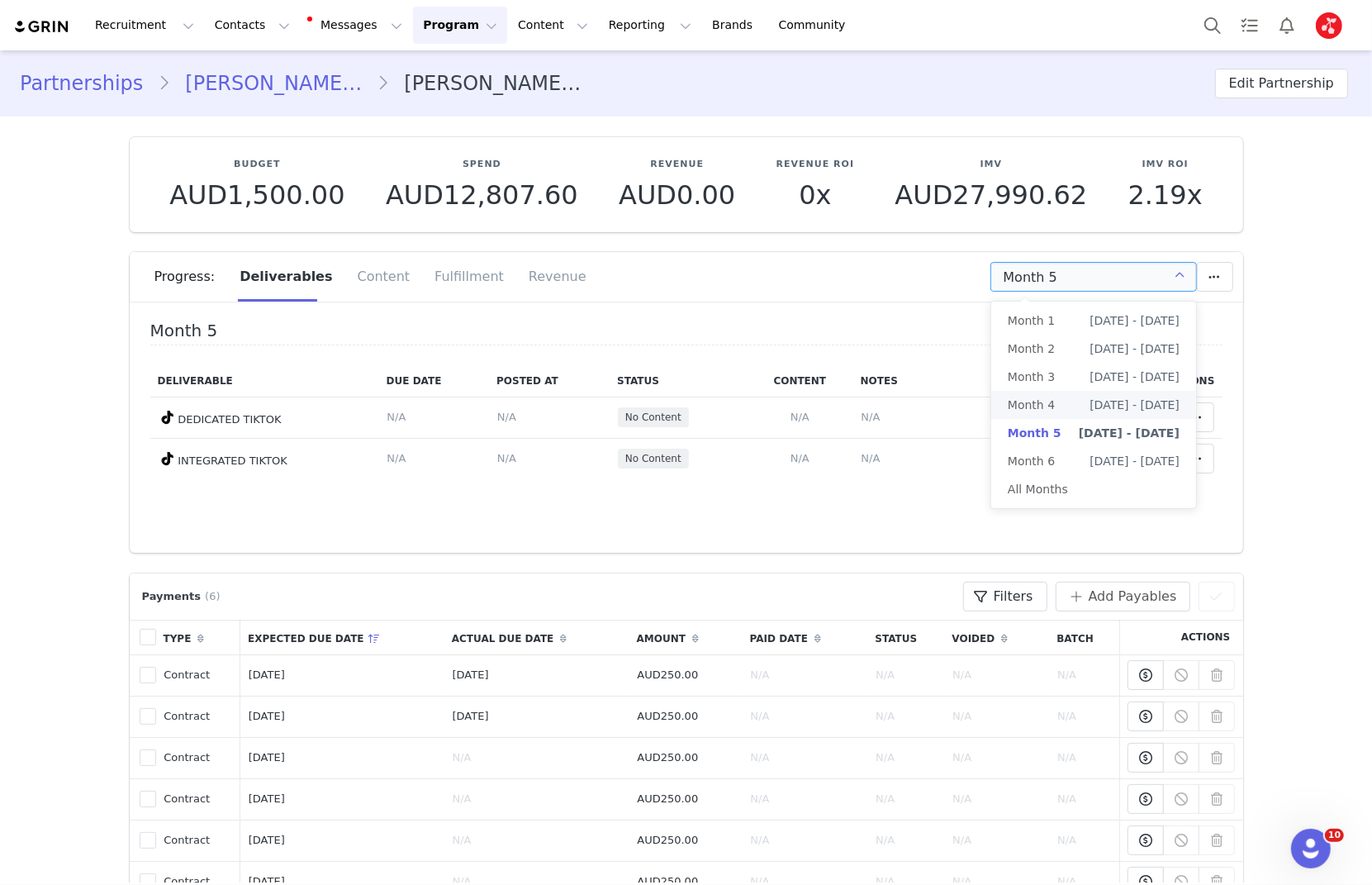
click at [1039, 409] on span "Month 4" at bounding box center [1031, 404] width 47 height 28
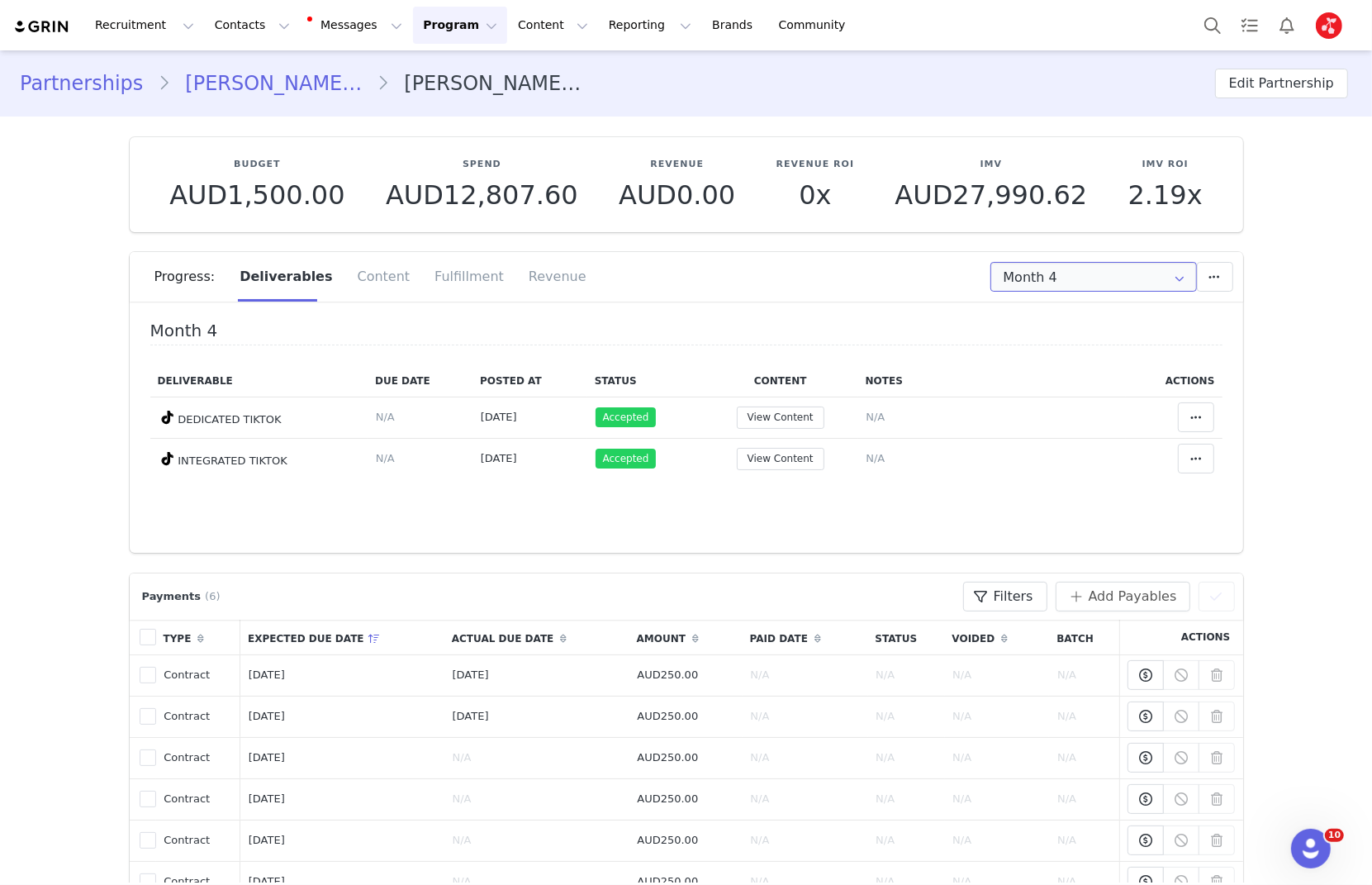
click at [1018, 273] on input "Month 4" at bounding box center [1094, 277] width 206 height 30
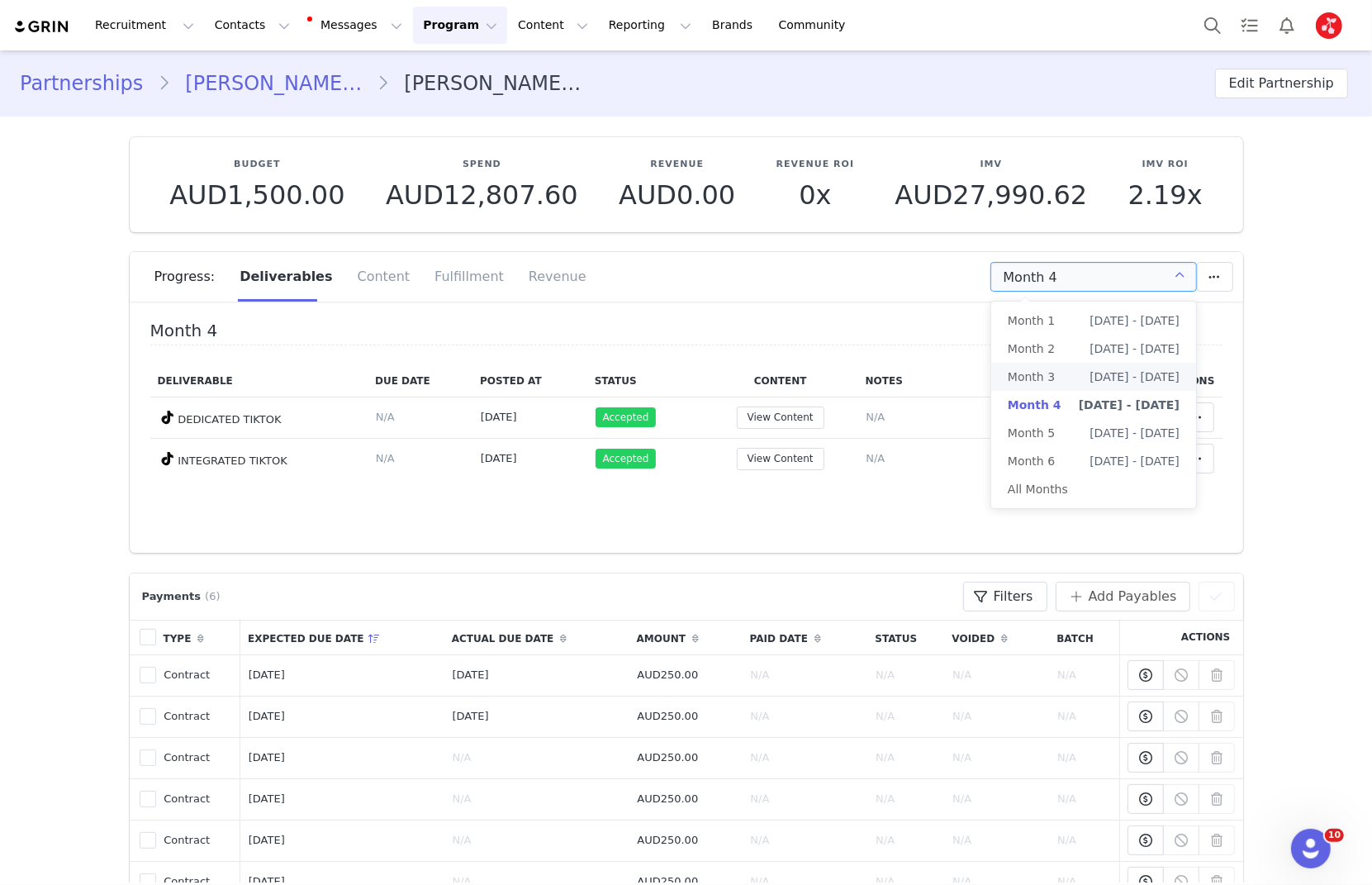
click at [1029, 374] on span "Month 3" at bounding box center [1031, 377] width 47 height 28
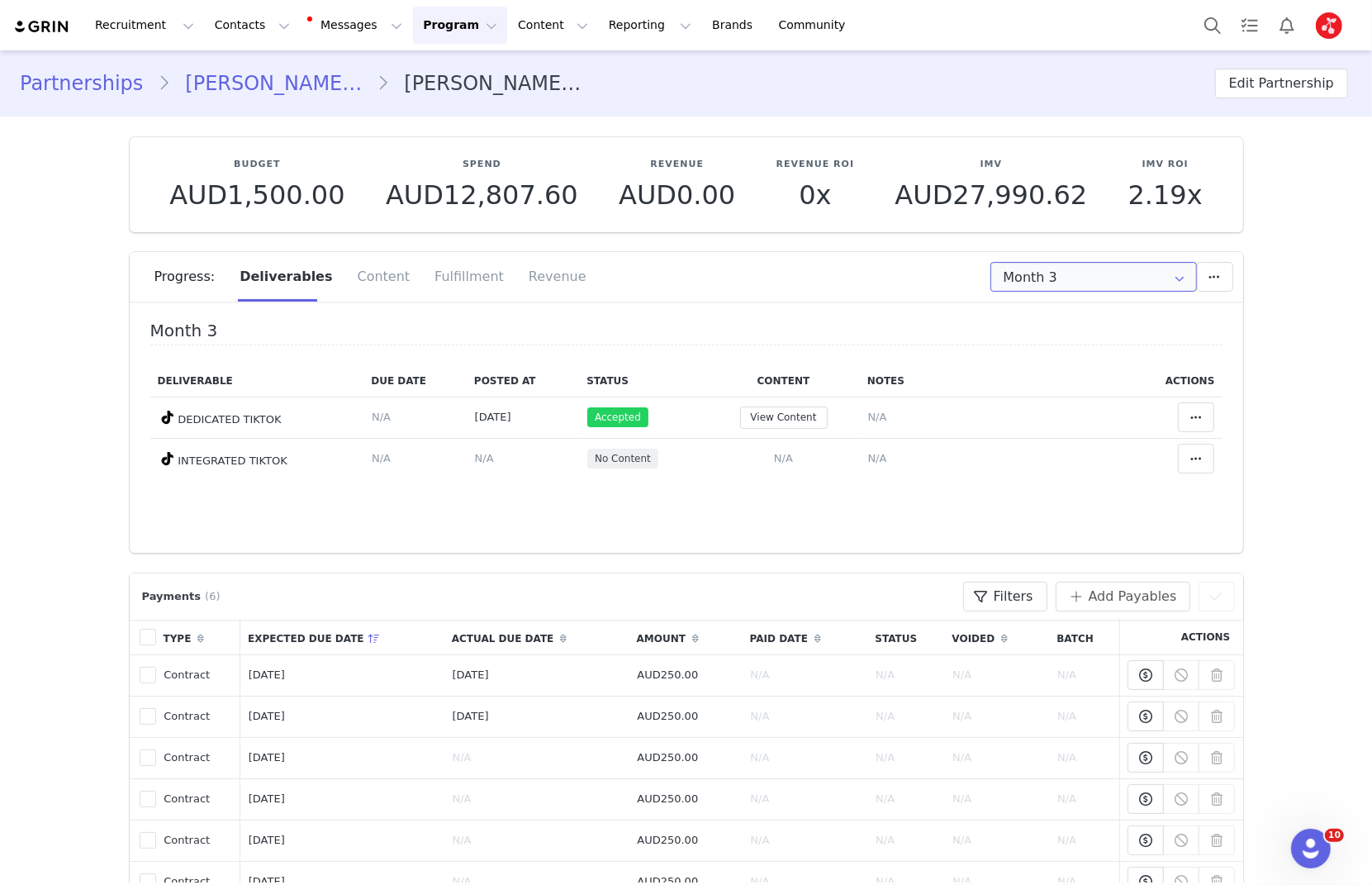
click at [1006, 283] on input "Month 3" at bounding box center [1094, 277] width 206 height 30
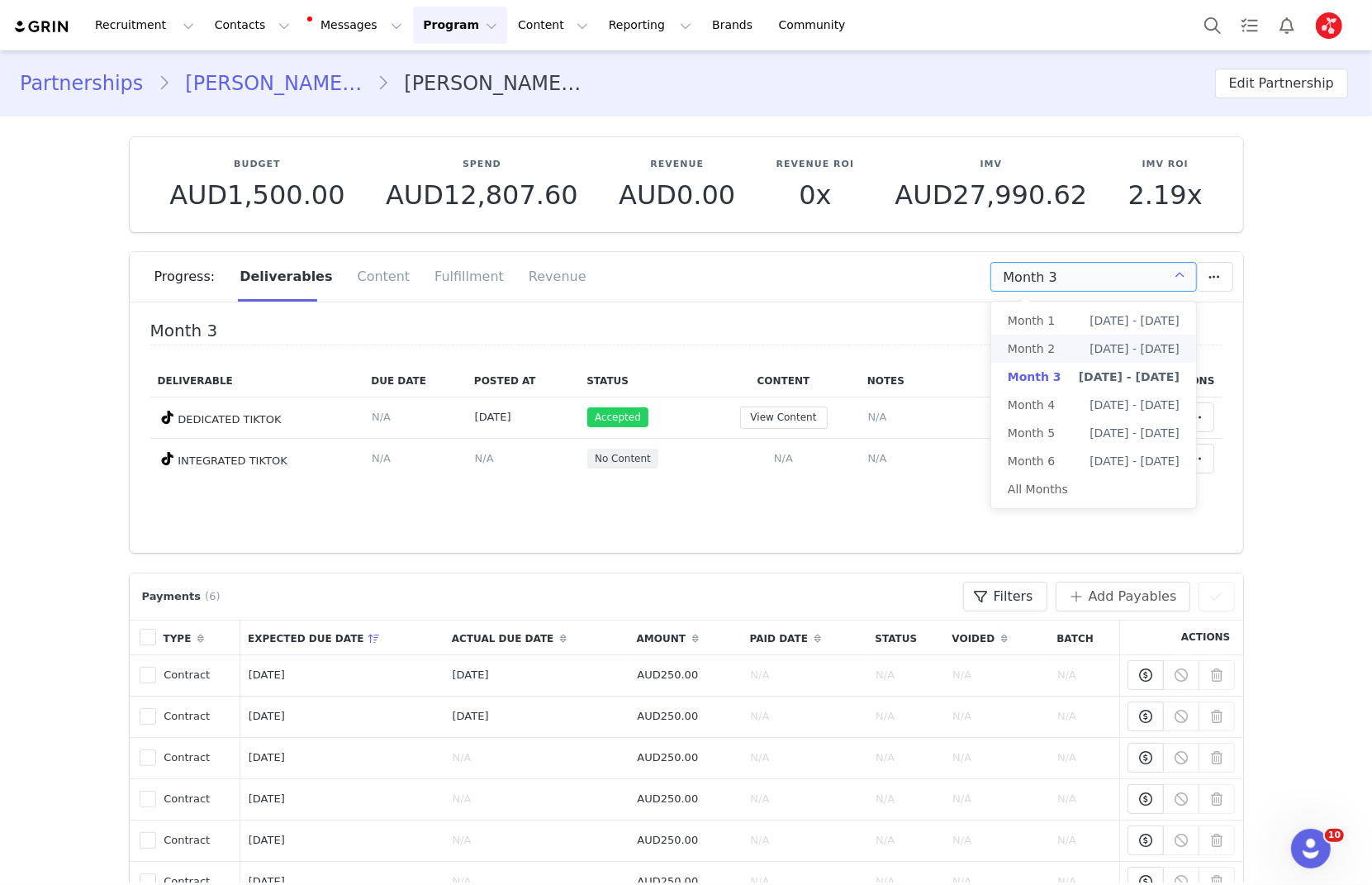
click at [1018, 349] on span "Month 2" at bounding box center [1031, 349] width 47 height 28
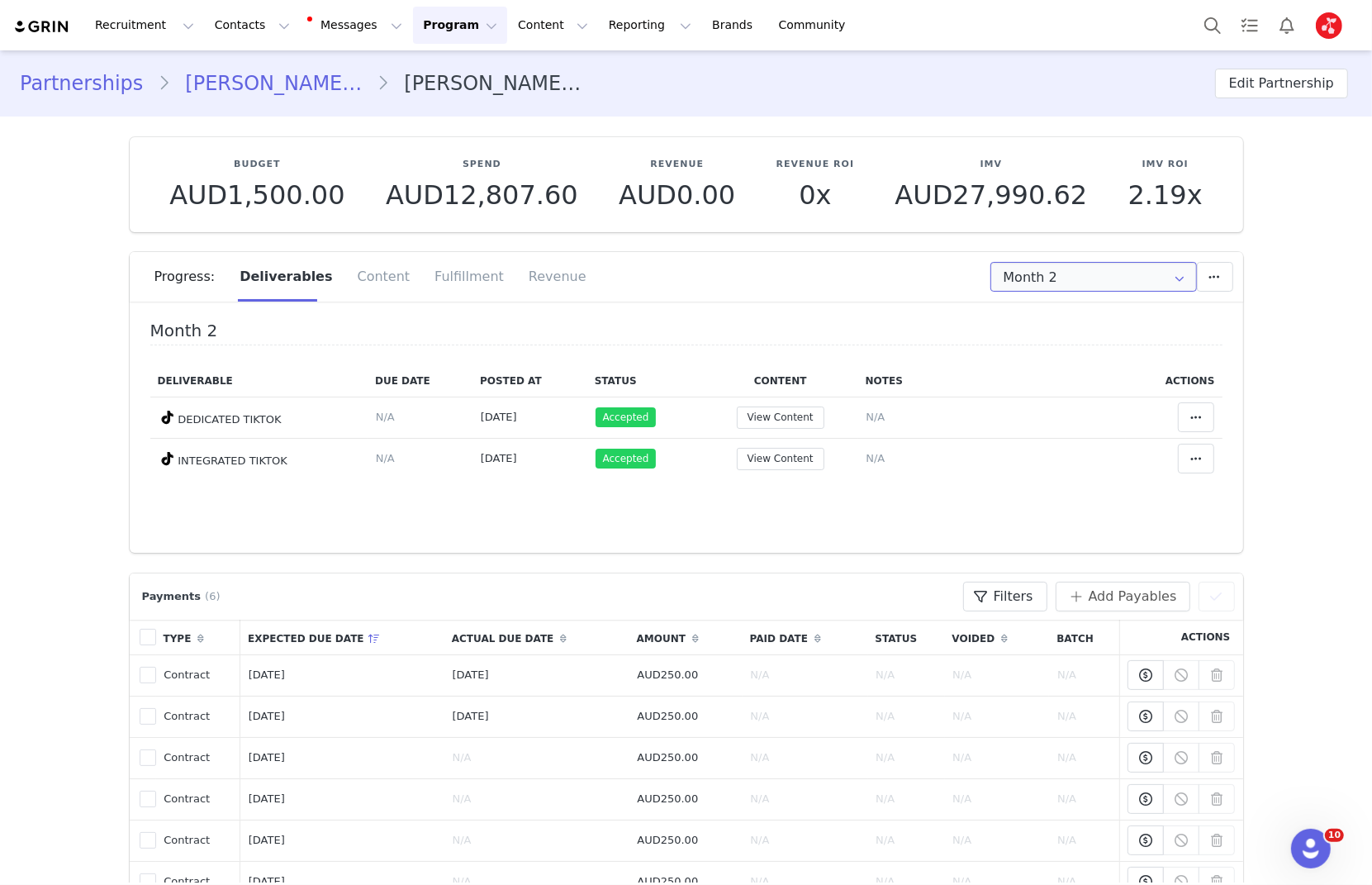
click at [1099, 278] on input "Month 2" at bounding box center [1094, 277] width 206 height 30
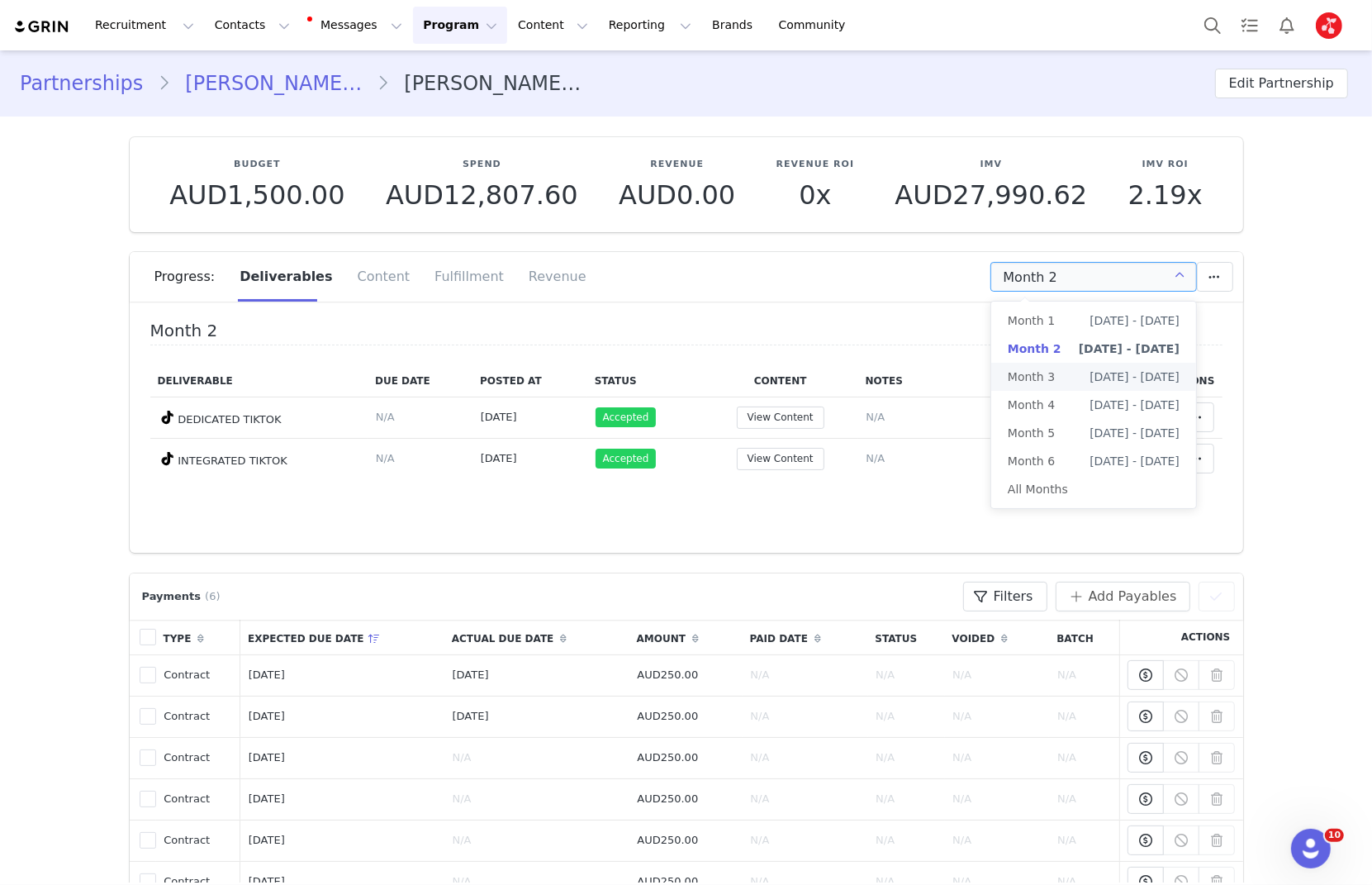
click at [1057, 370] on li "Month 3 [DATE] - [DATE]" at bounding box center [1094, 377] width 205 height 28
type input "Month 3"
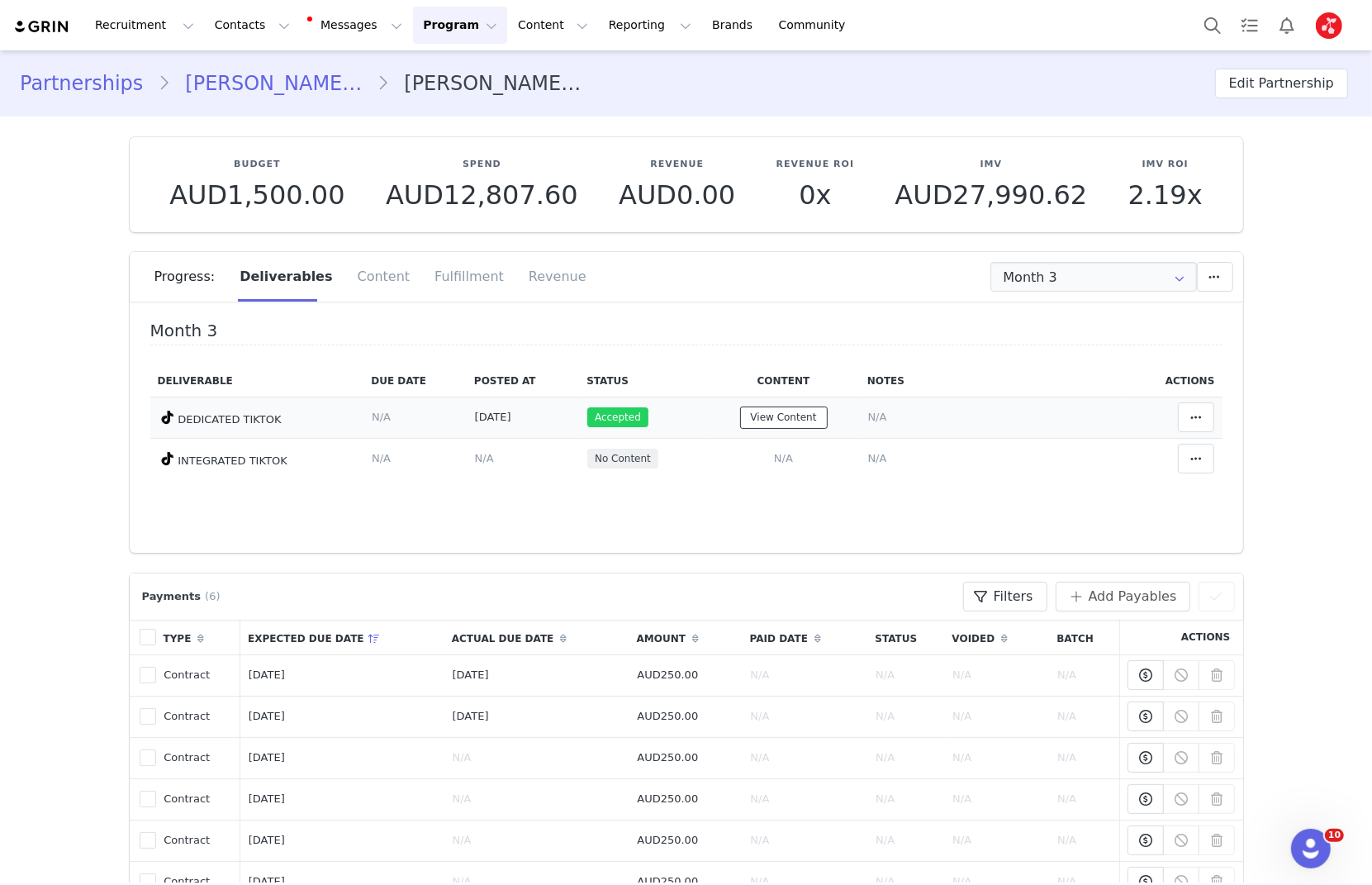
click at [747, 416] on button "View Content" at bounding box center [784, 418] width 87 height 22
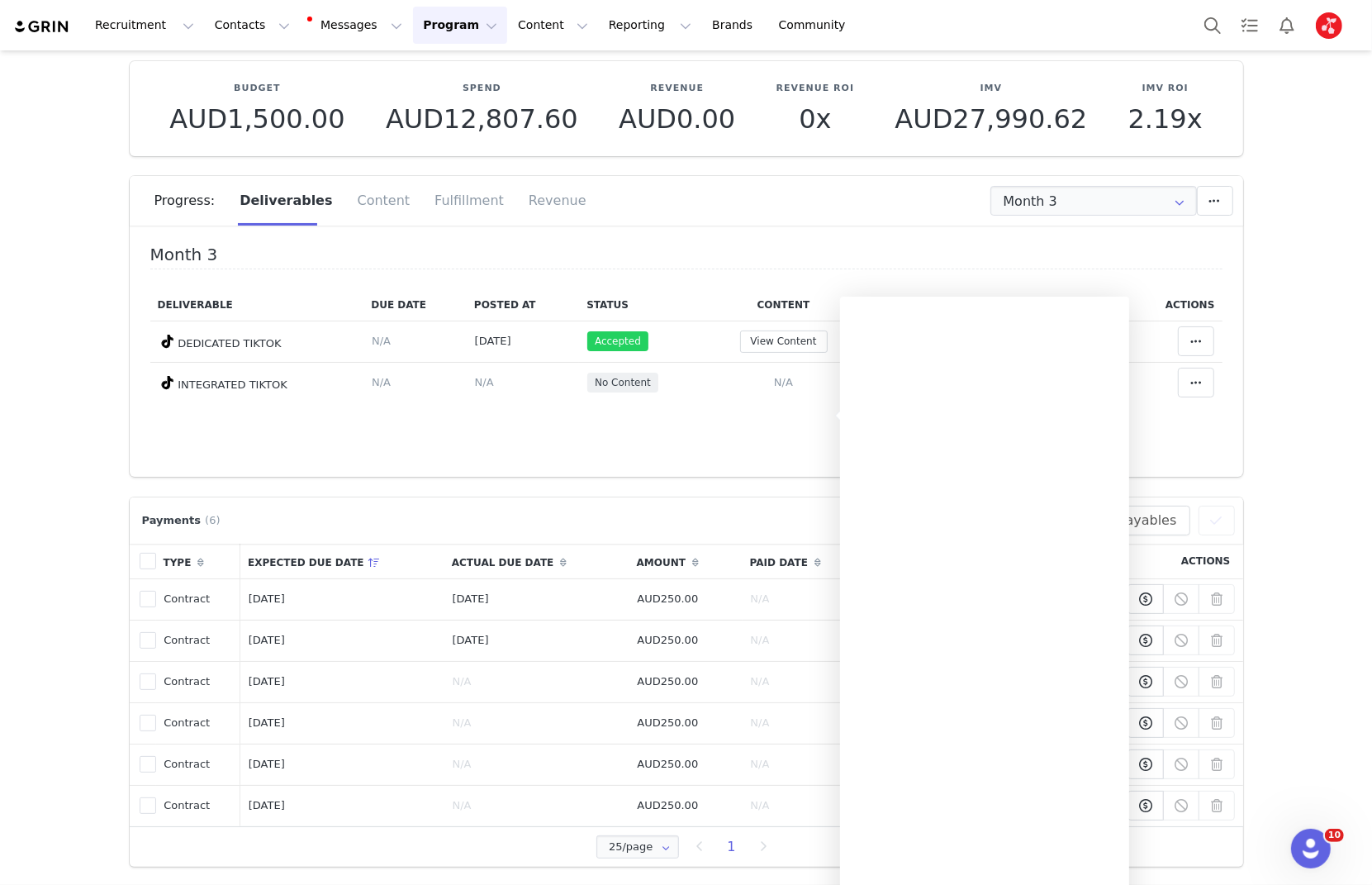
scroll to position [91, 0]
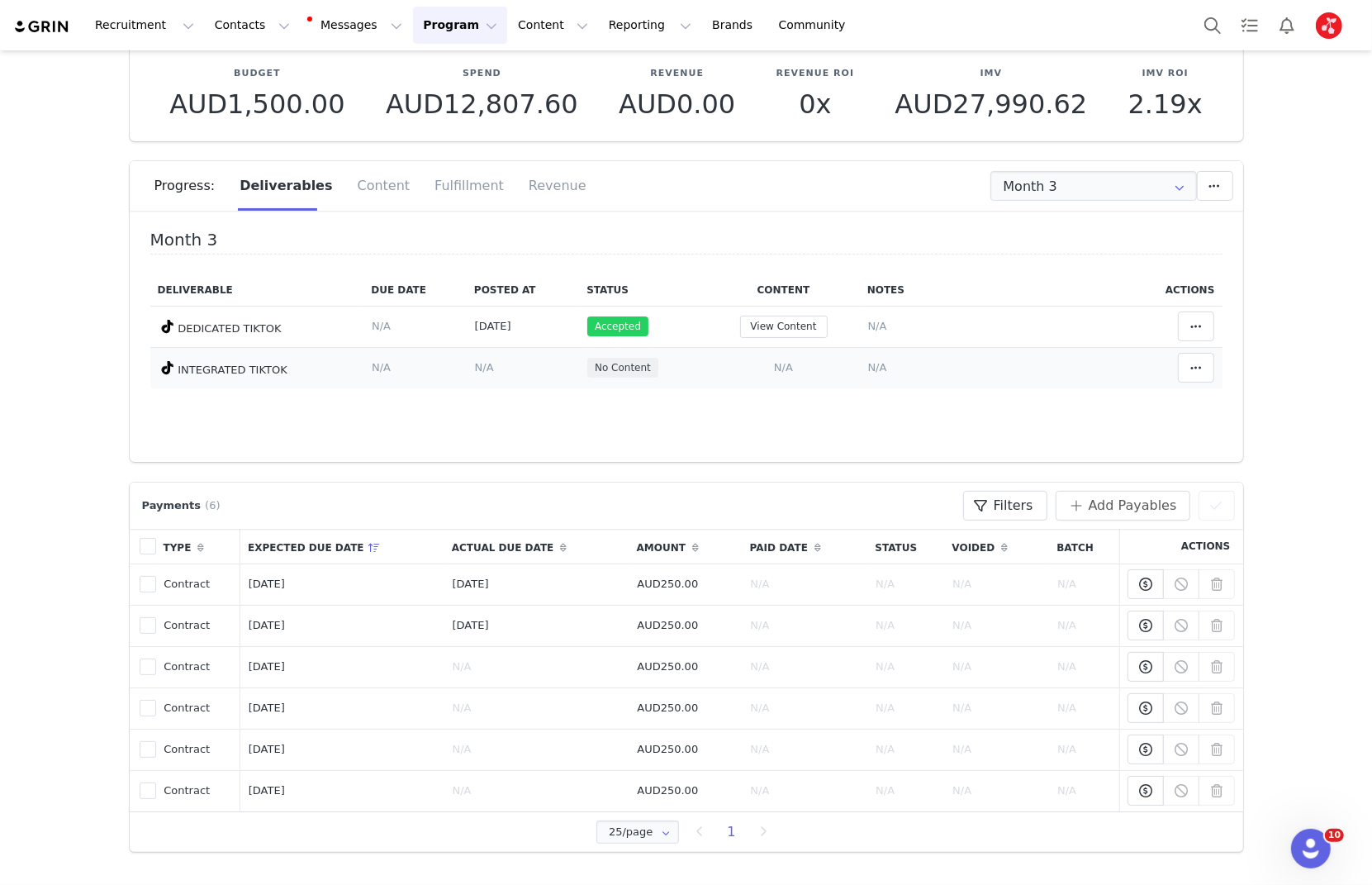
click at [784, 364] on span "N/A" at bounding box center [784, 368] width 19 height 12
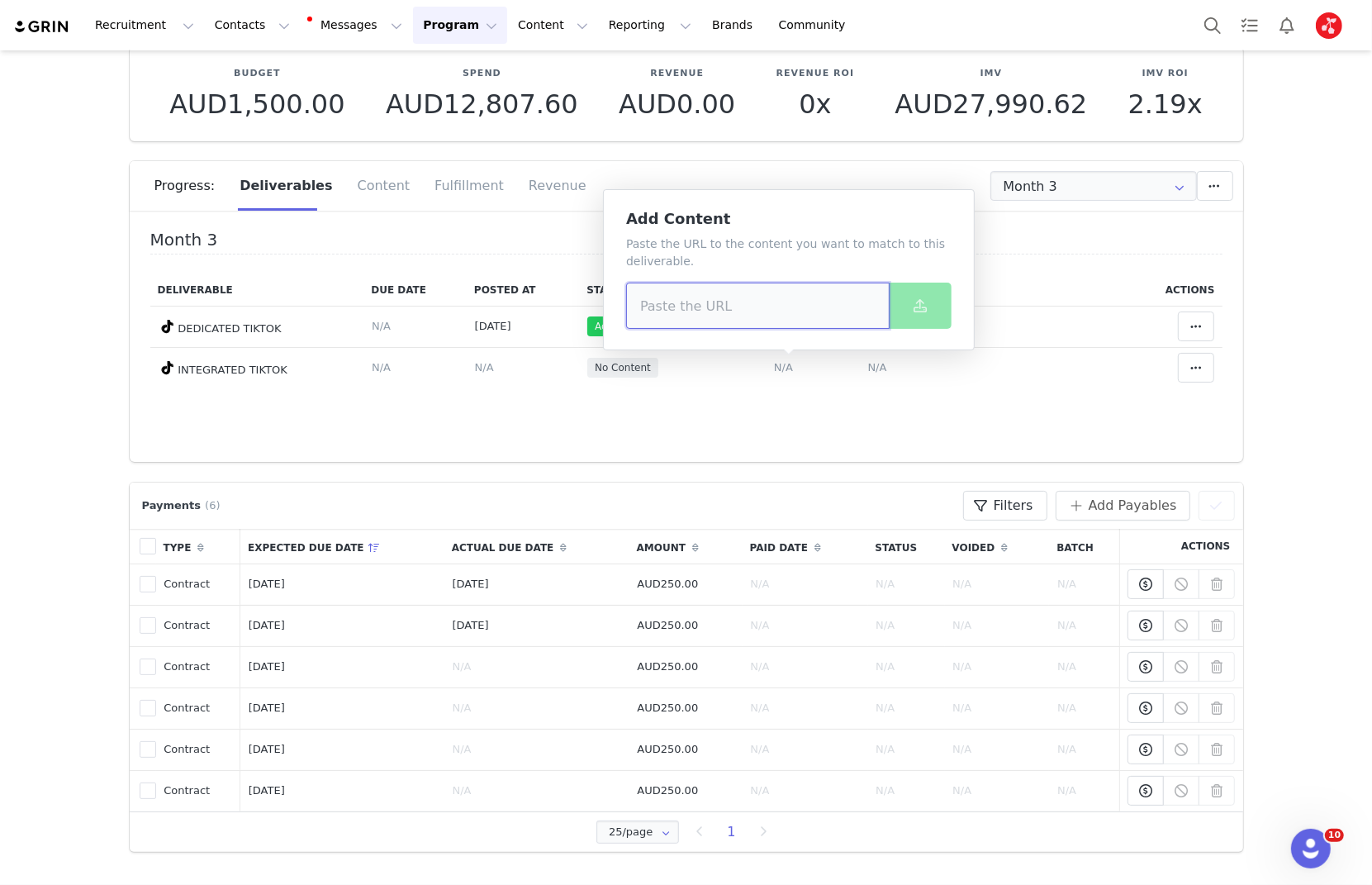
drag, startPoint x: 713, startPoint y: 301, endPoint x: 873, endPoint y: 297, distance: 160.0
click at [713, 301] on input at bounding box center [758, 306] width 264 height 46
paste input "[URL][DOMAIN_NAME]"
type input "[URL][DOMAIN_NAME]"
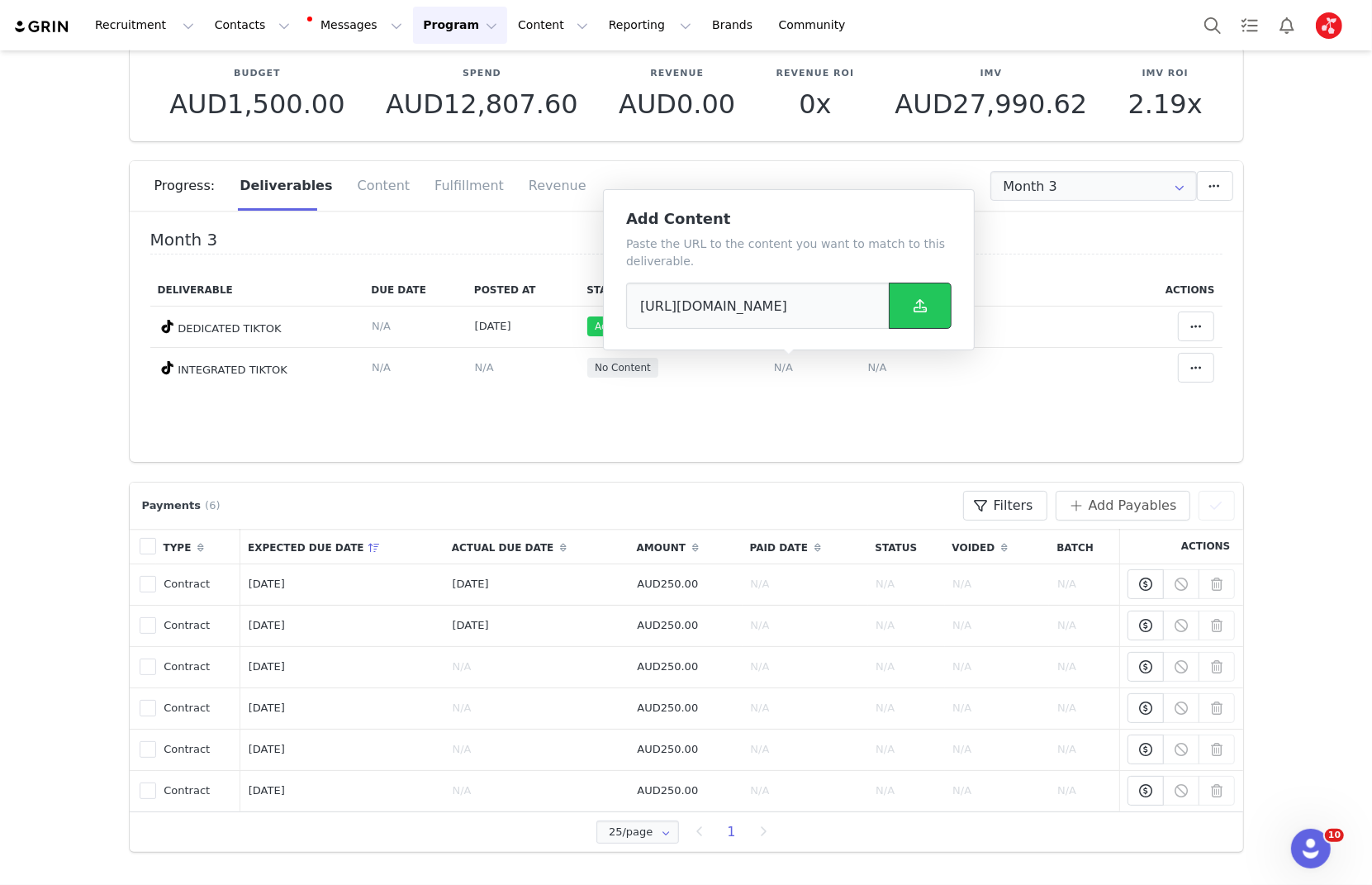
click at [916, 299] on icon at bounding box center [920, 305] width 13 height 13
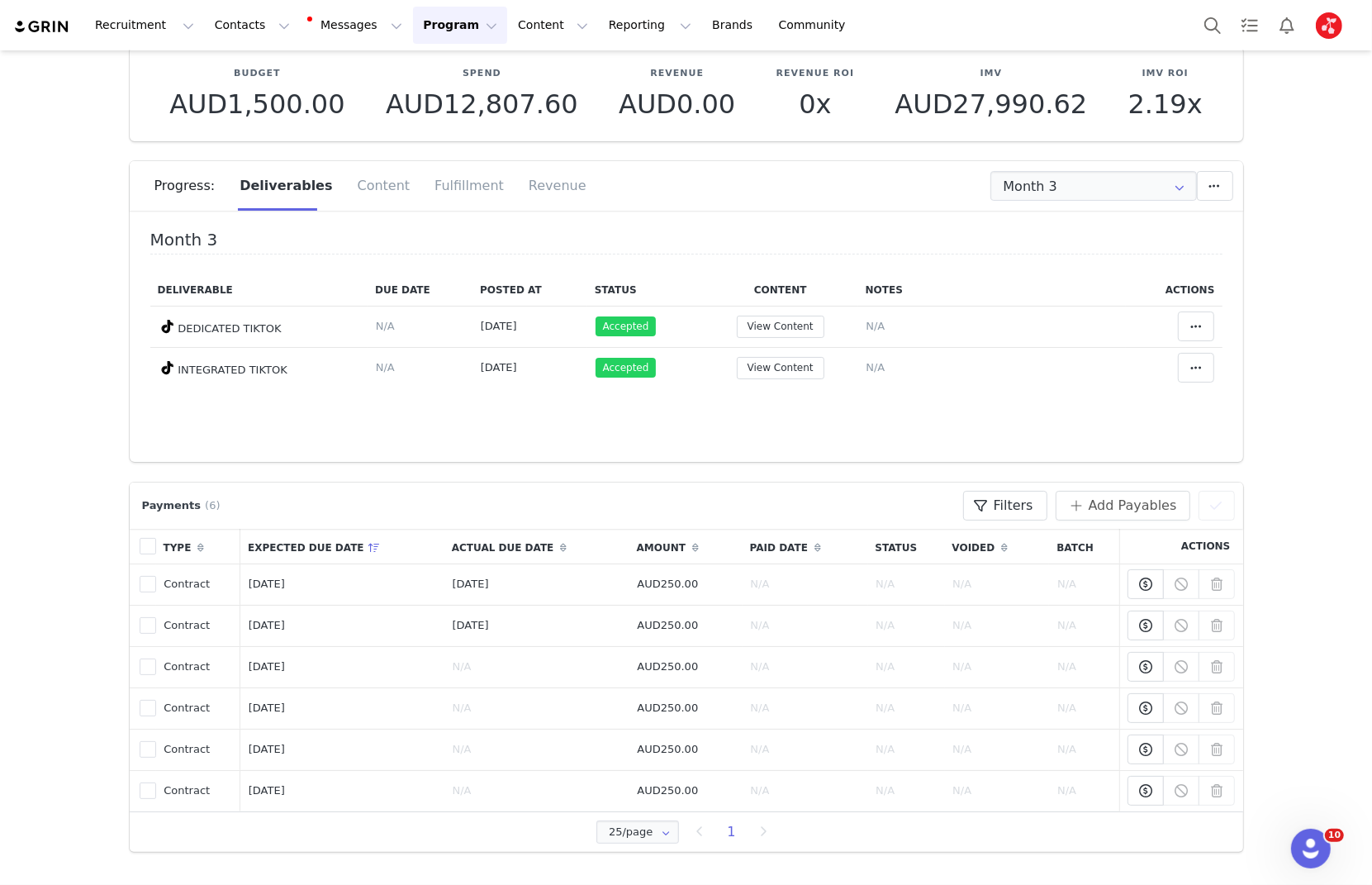
scroll to position [0, 0]
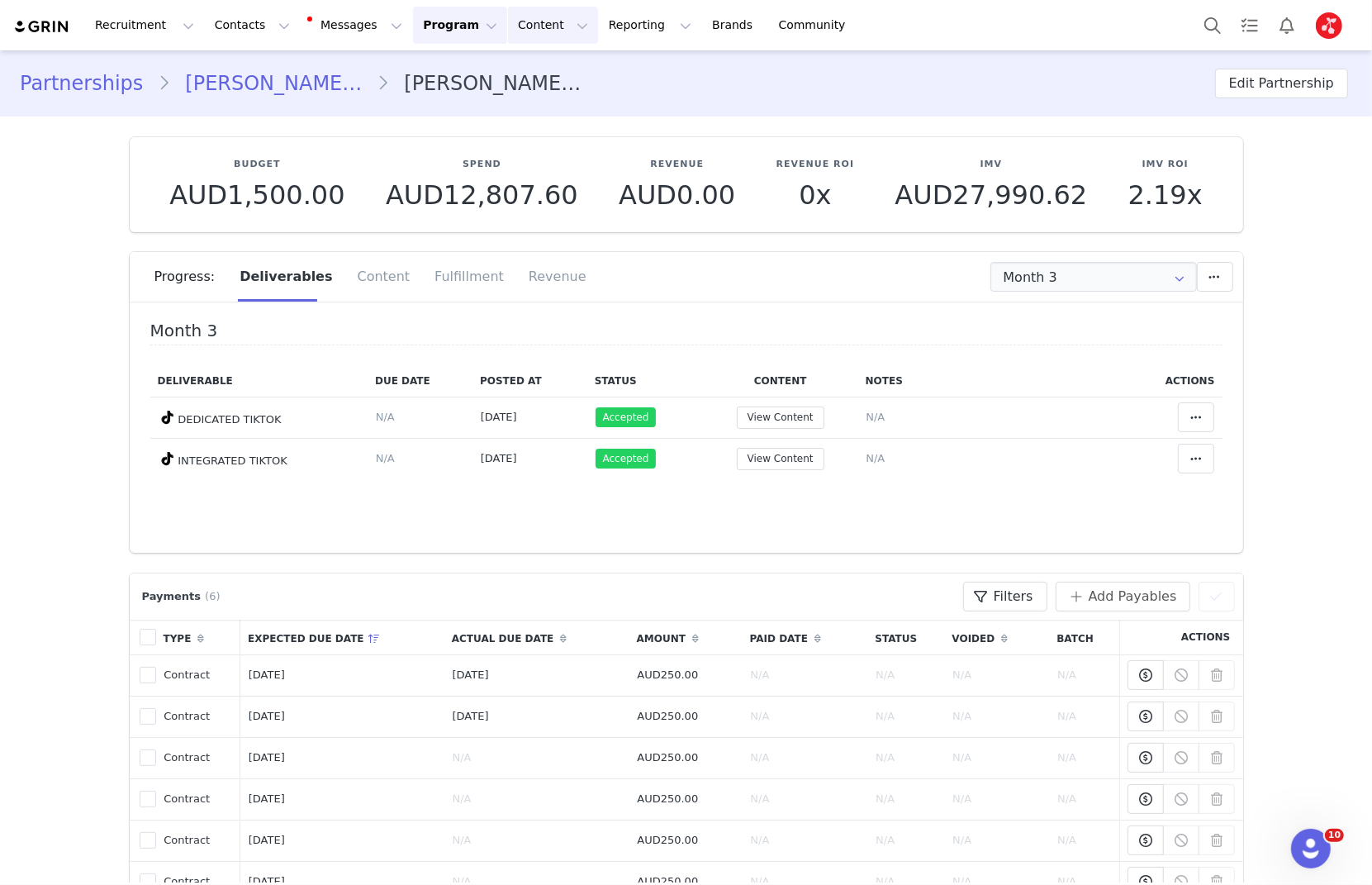
click at [537, 16] on button "Content Content" at bounding box center [552, 25] width 90 height 37
click at [599, 22] on button "Reporting Reporting" at bounding box center [650, 25] width 103 height 37
click at [551, 31] on button "Content Content" at bounding box center [552, 25] width 90 height 37
click at [533, 70] on p "Creator Content" at bounding box center [534, 73] width 92 height 17
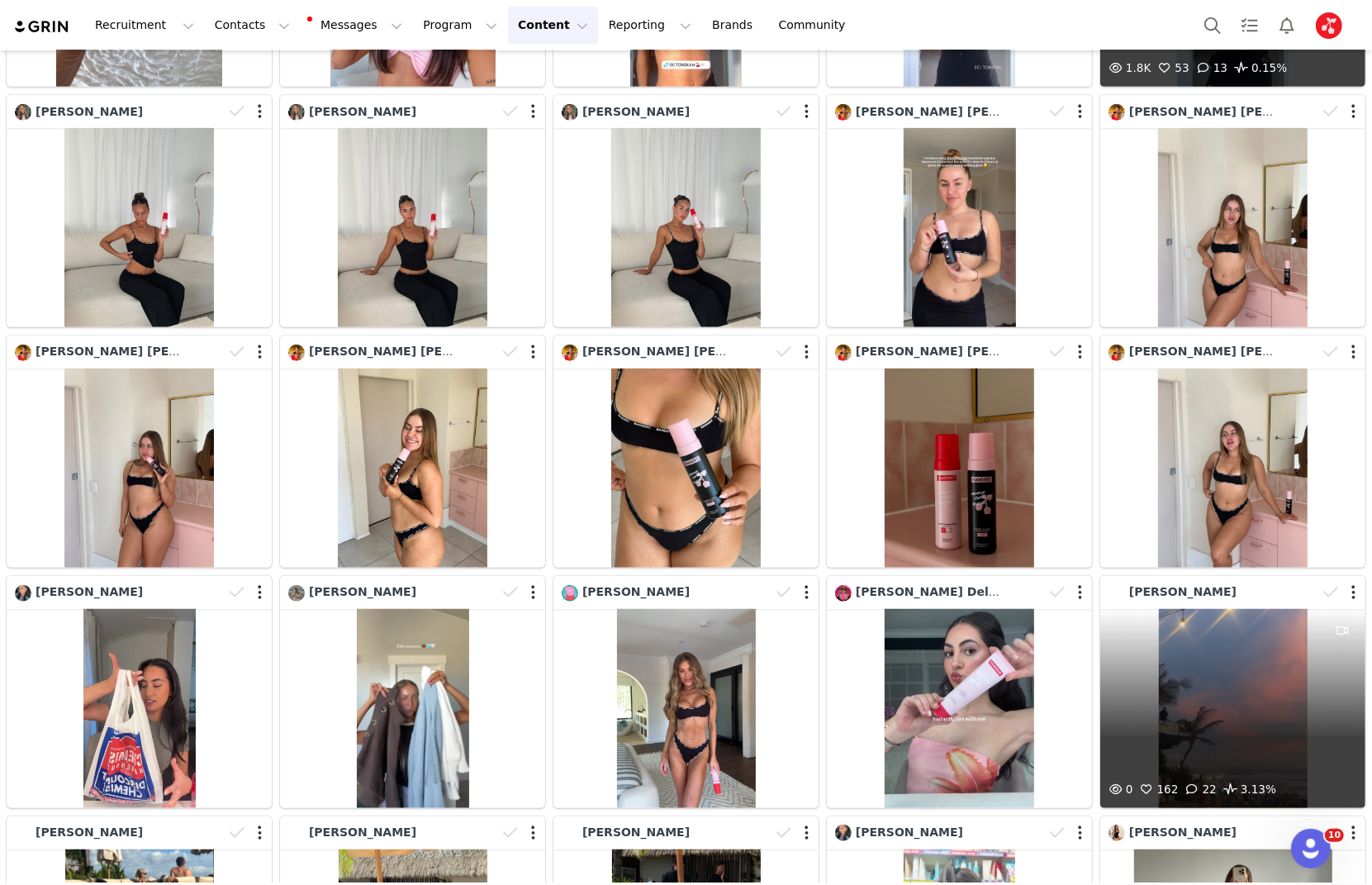
scroll to position [1138, 0]
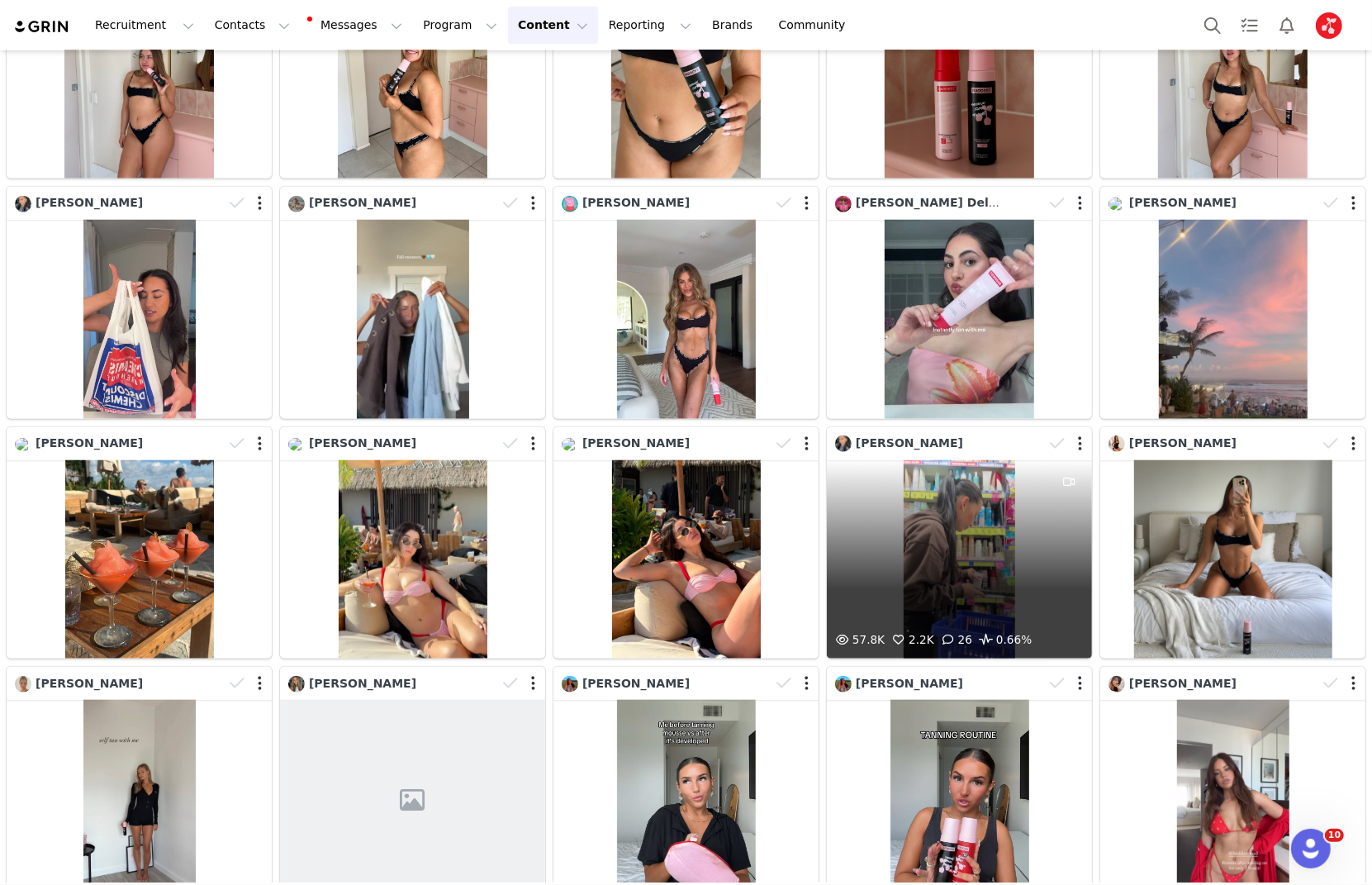
click at [934, 540] on div "57.8K 2.2K 26 0.66%" at bounding box center [960, 559] width 265 height 200
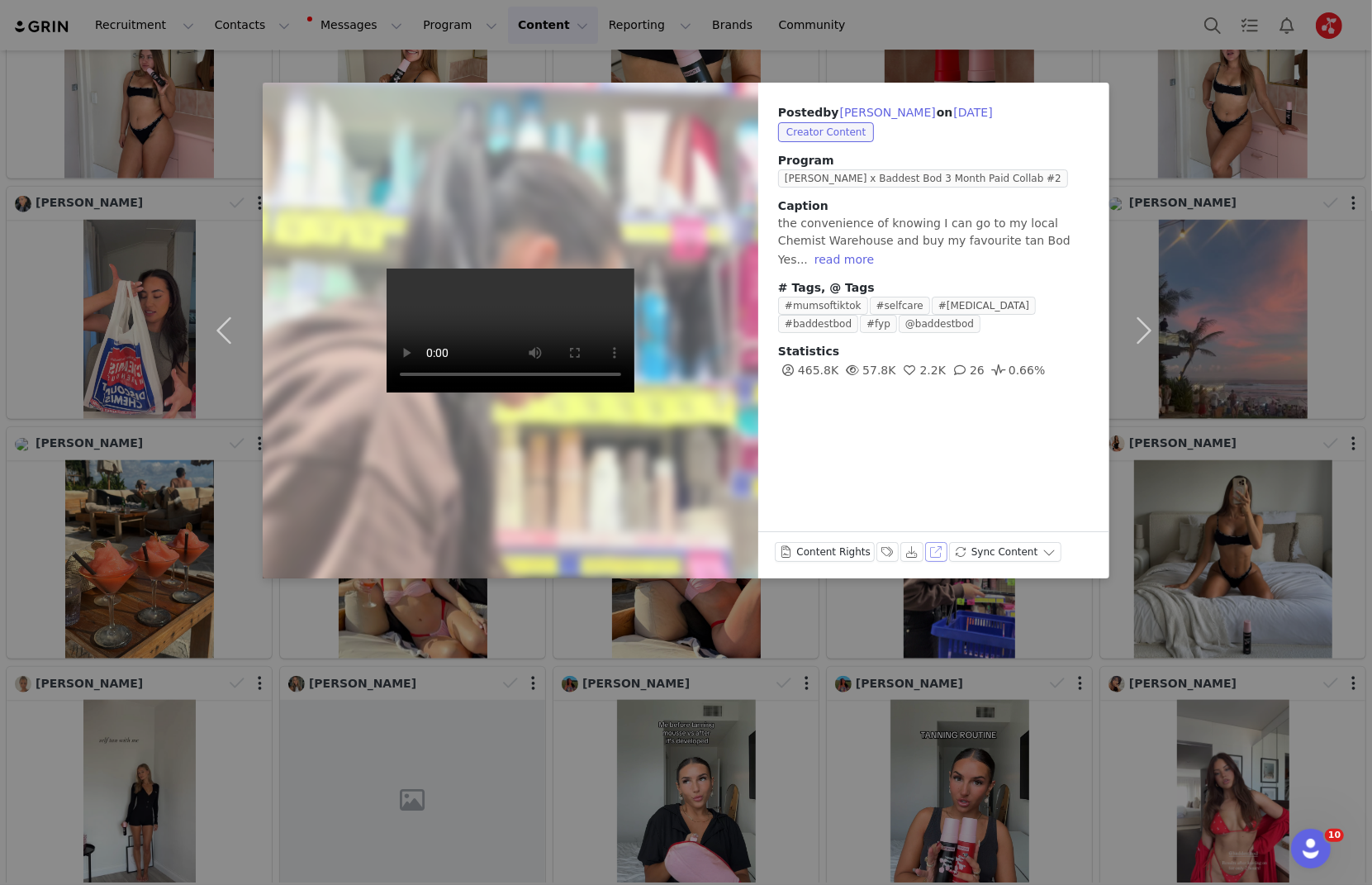
click at [926, 549] on button "View on TikTok" at bounding box center [937, 552] width 23 height 20
click at [1218, 142] on div "Posted by [PERSON_NAME] on [DATE] Creator Content Program [PERSON_NAME] x Badde…" at bounding box center [686, 442] width 1372 height 885
